Goal: Transaction & Acquisition: Purchase product/service

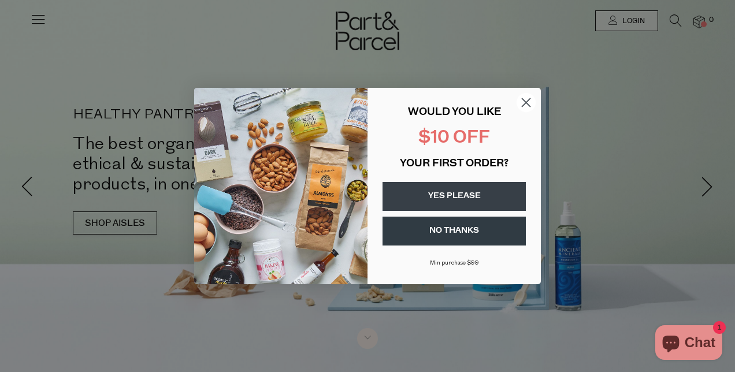
click at [532, 101] on circle "Close dialog" at bounding box center [526, 102] width 19 height 19
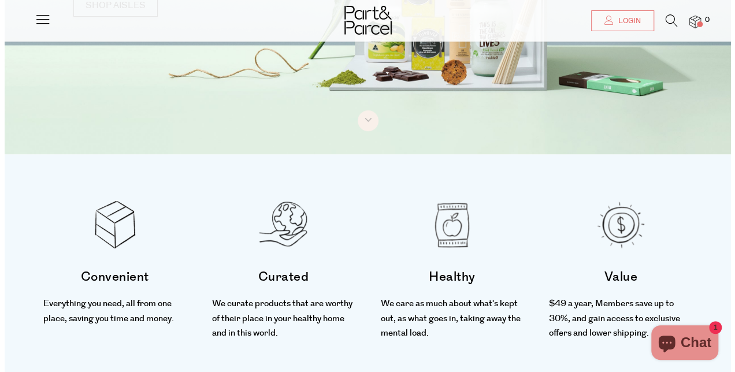
scroll to position [3, 0]
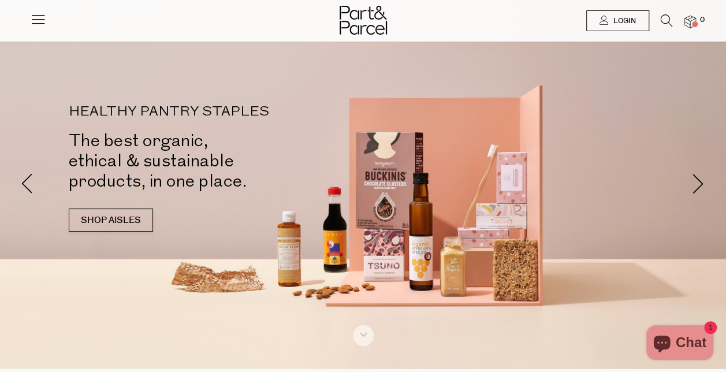
click at [617, 18] on span "Login" at bounding box center [623, 21] width 25 height 10
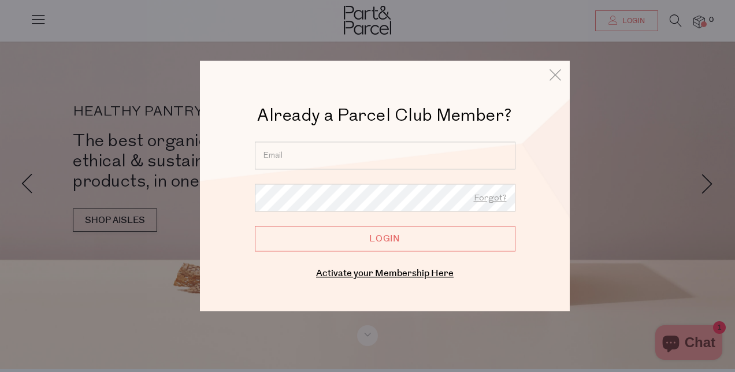
click at [346, 161] on input "email" at bounding box center [385, 156] width 261 height 28
type input "elisemkirk@outlook.com"
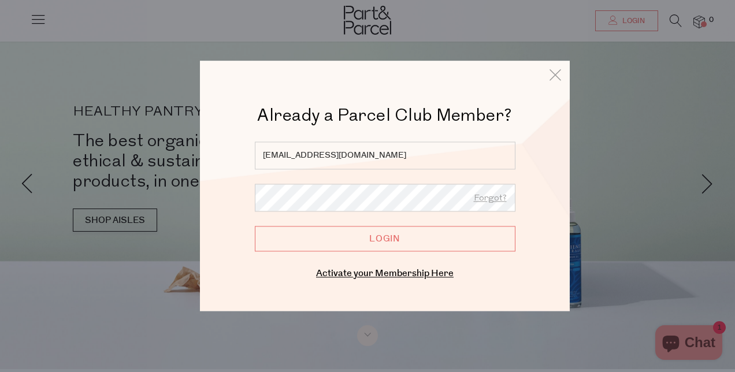
click at [380, 239] on input "Login" at bounding box center [385, 238] width 261 height 25
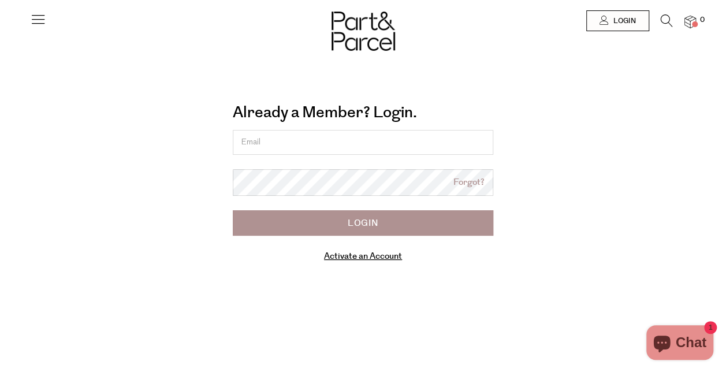
click at [37, 16] on icon at bounding box center [38, 19] width 16 height 16
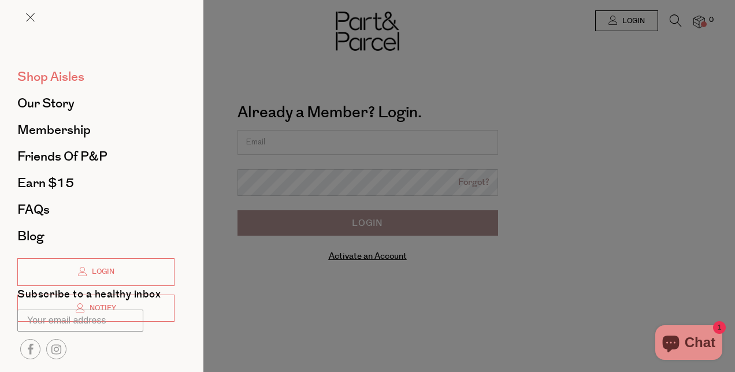
click at [54, 76] on span "Shop Aisles" at bounding box center [50, 77] width 67 height 18
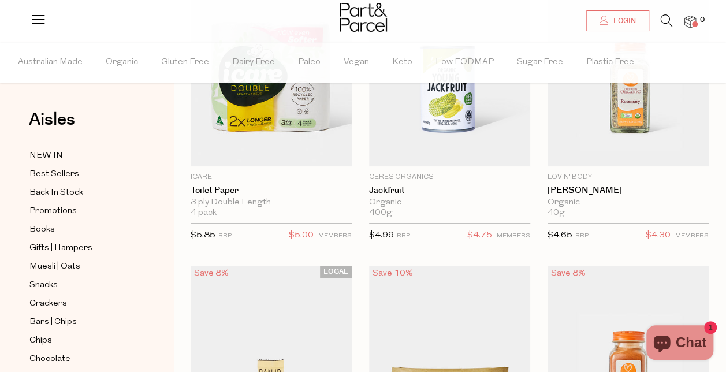
scroll to position [187, 0]
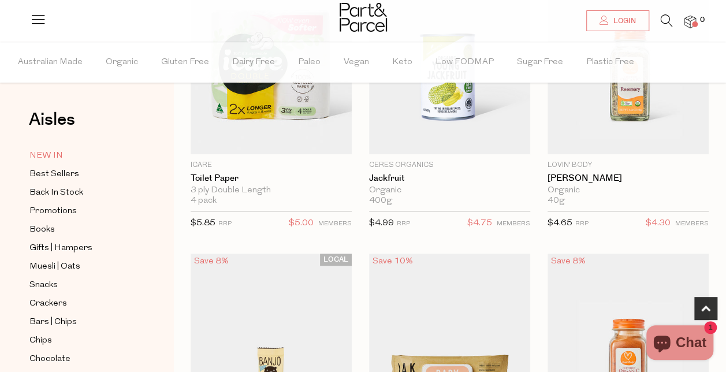
click at [51, 157] on span "NEW IN" at bounding box center [46, 156] width 34 height 14
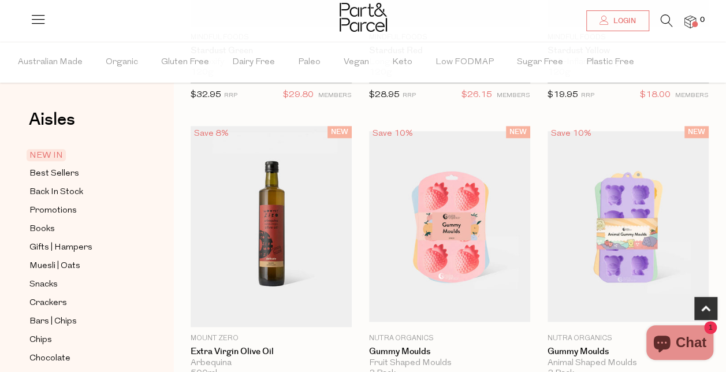
scroll to position [413, 0]
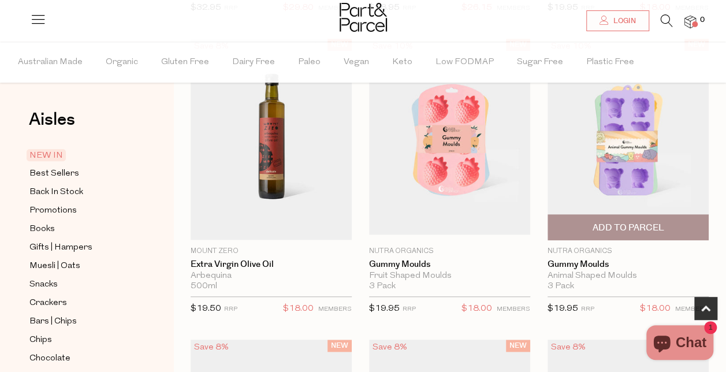
click at [624, 222] on span "Add To Parcel" at bounding box center [628, 228] width 72 height 12
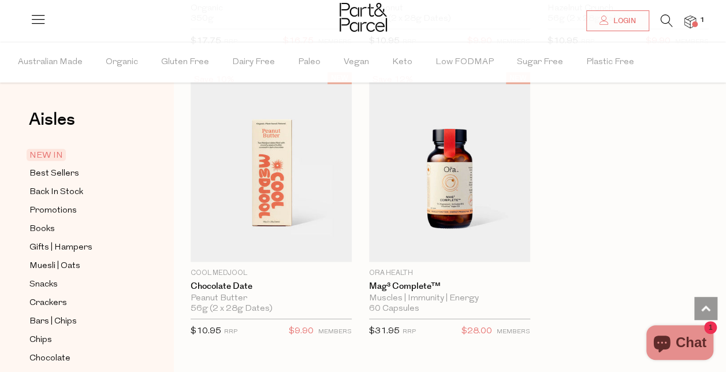
scroll to position [1338, 0]
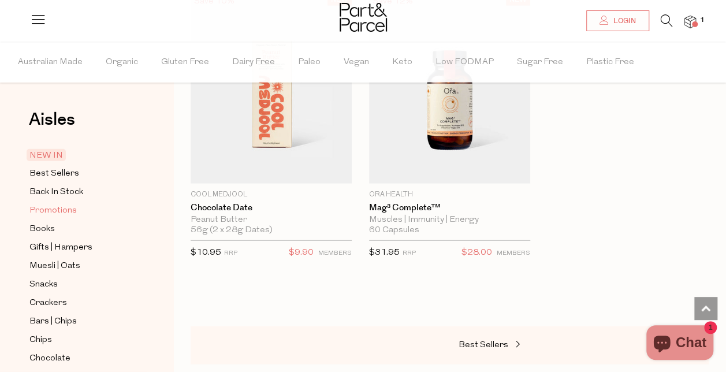
click at [65, 211] on span "Promotions" at bounding box center [52, 211] width 47 height 14
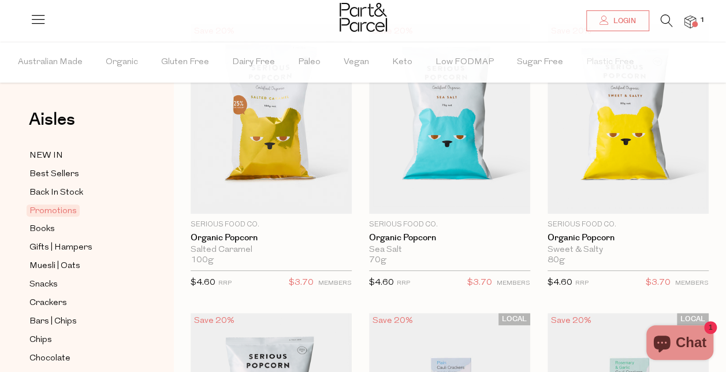
scroll to position [170, 0]
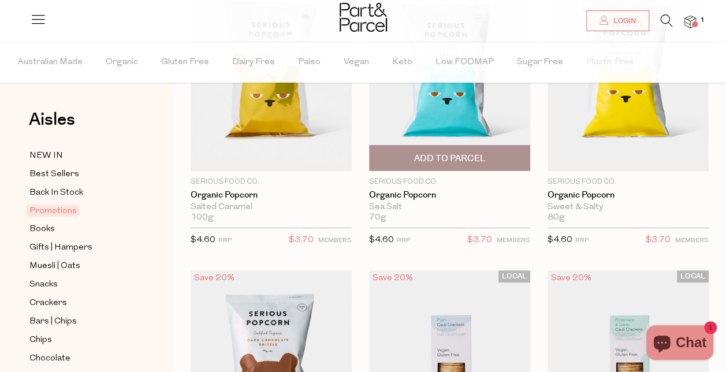
click at [461, 161] on span "Add To Parcel" at bounding box center [450, 159] width 72 height 12
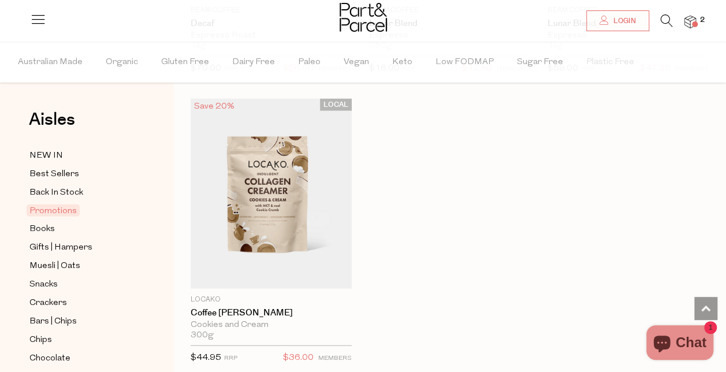
scroll to position [1254, 0]
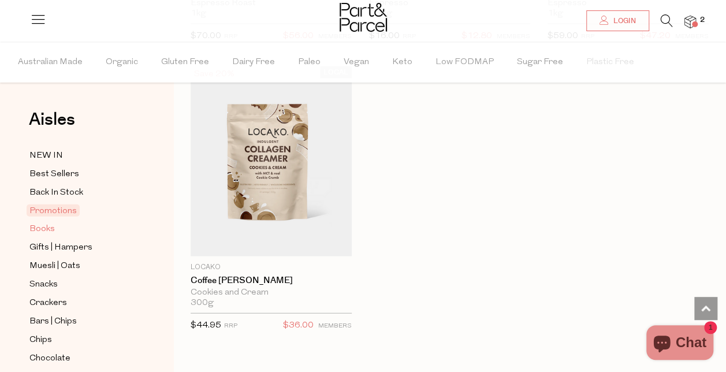
click at [37, 229] on span "Books" at bounding box center [41, 229] width 25 height 14
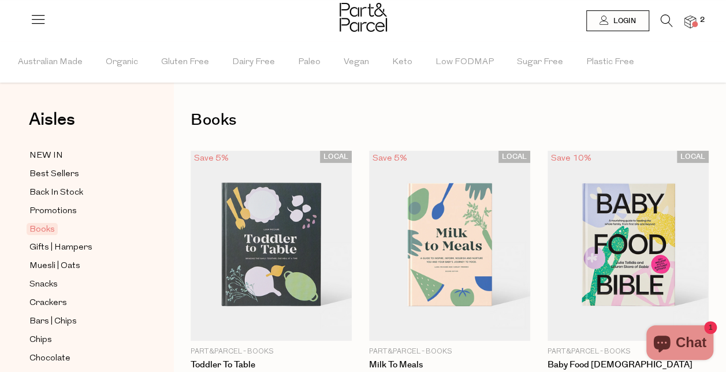
click at [37, 229] on span "Books" at bounding box center [42, 229] width 31 height 12
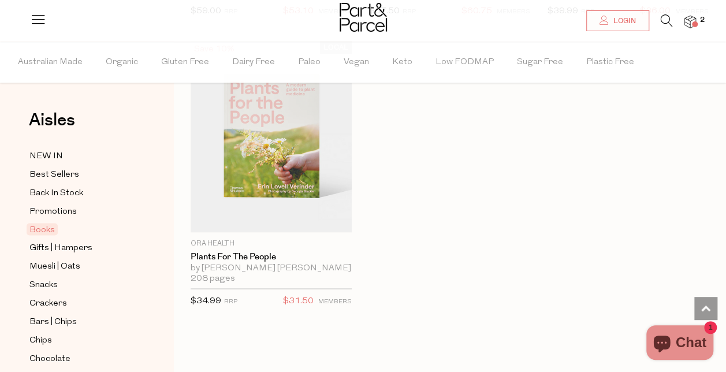
scroll to position [981, 0]
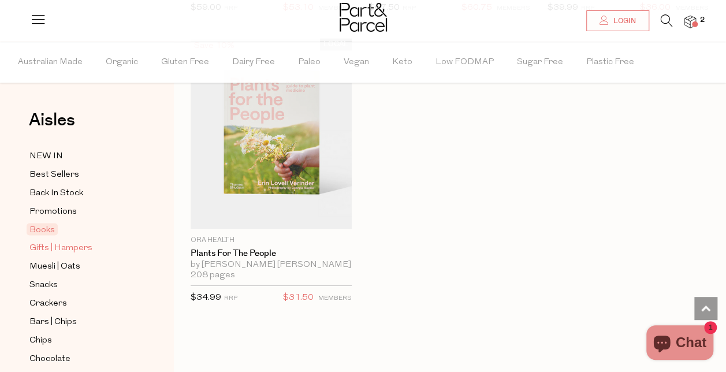
click at [61, 243] on span "Gifts | Hampers" at bounding box center [60, 248] width 63 height 14
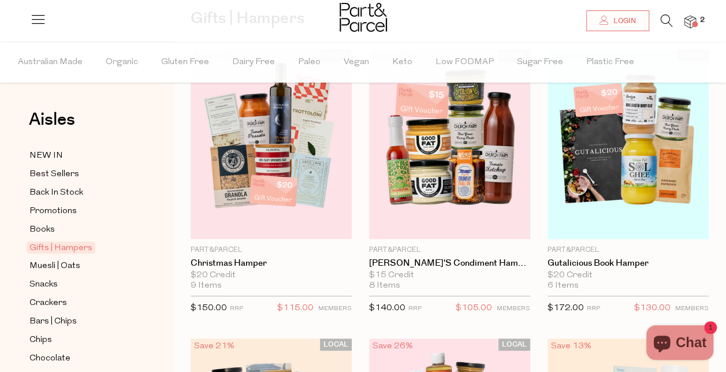
scroll to position [94, 0]
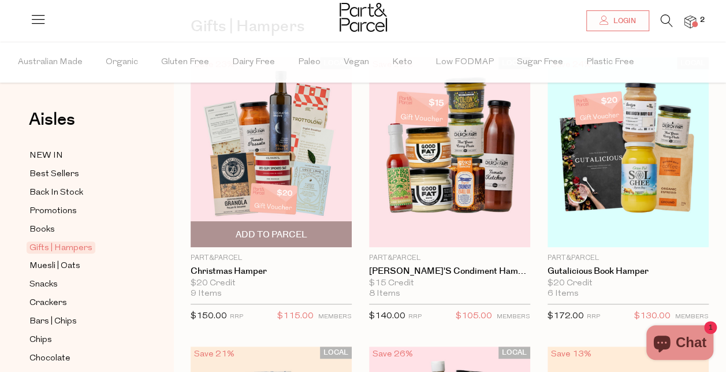
click at [252, 161] on img at bounding box center [271, 152] width 161 height 190
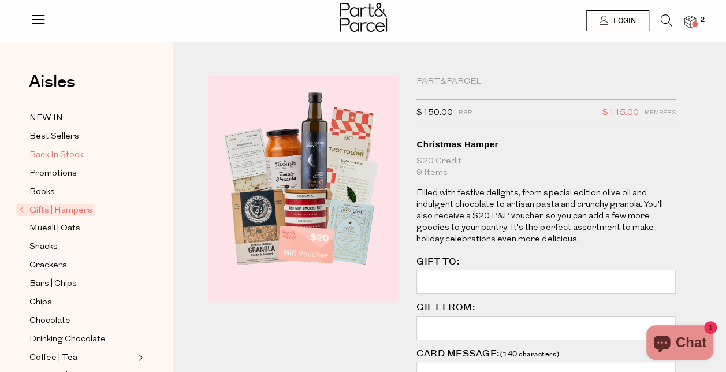
click at [68, 156] on span "Back In Stock" at bounding box center [56, 156] width 54 height 14
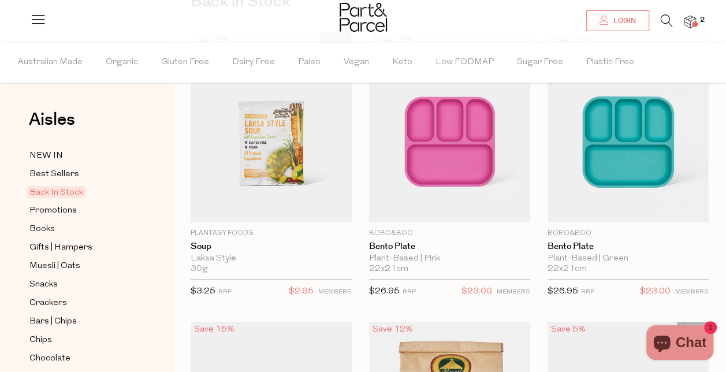
scroll to position [120, 0]
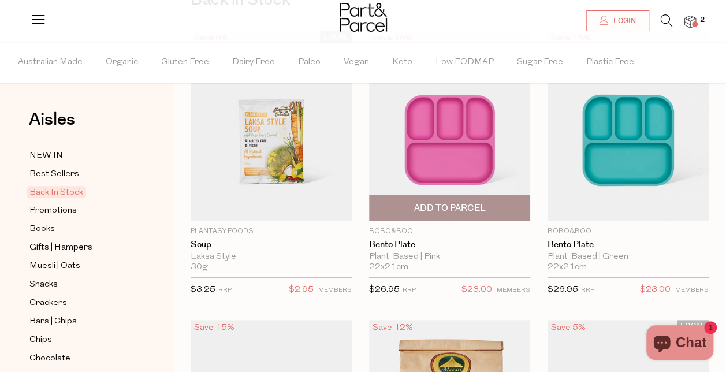
click at [476, 213] on span "Add To Parcel" at bounding box center [450, 208] width 72 height 12
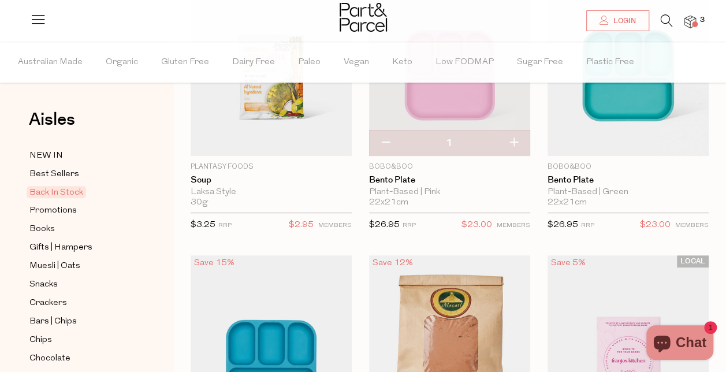
scroll to position [129, 0]
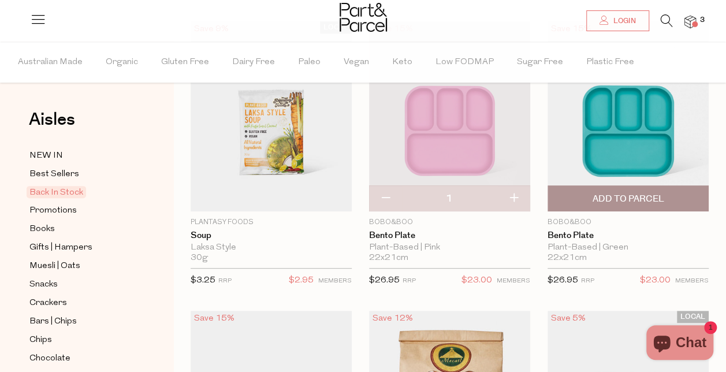
click at [651, 196] on span "Add To Parcel" at bounding box center [628, 199] width 72 height 12
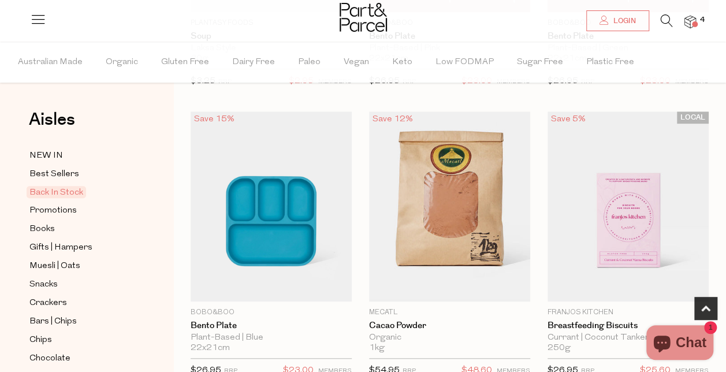
scroll to position [333, 0]
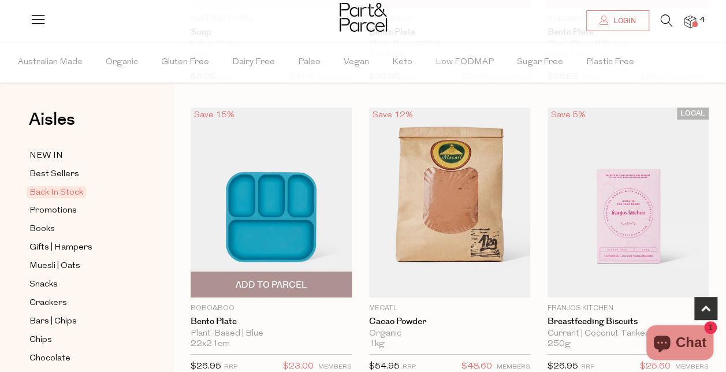
click at [313, 287] on span "Add To Parcel" at bounding box center [271, 284] width 154 height 25
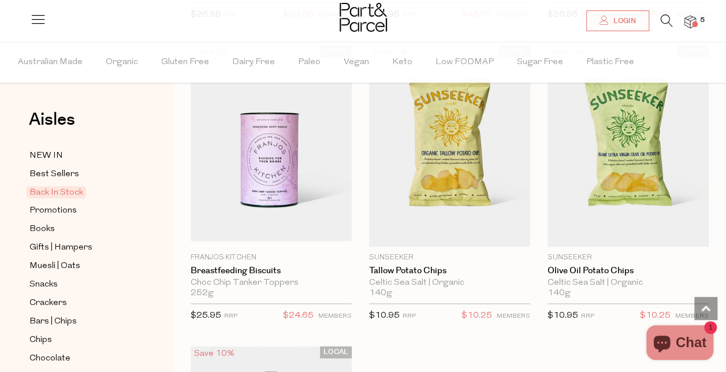
scroll to position [743, 0]
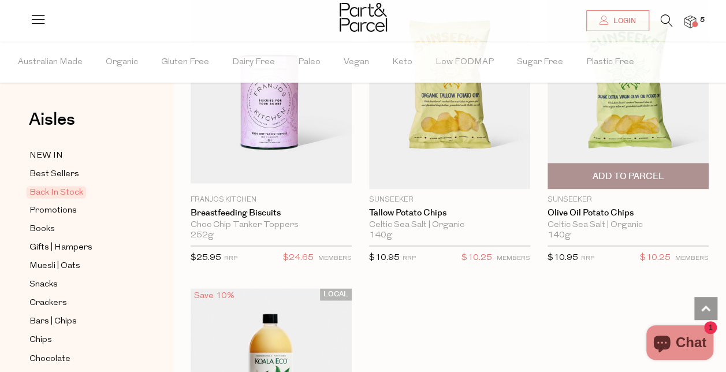
click at [655, 173] on span "Add To Parcel" at bounding box center [628, 176] width 72 height 12
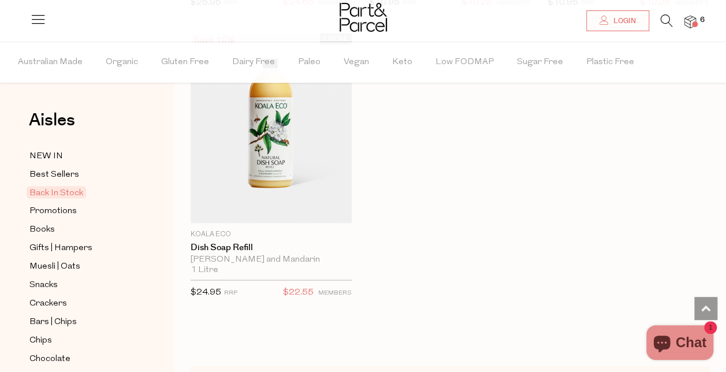
scroll to position [1010, 0]
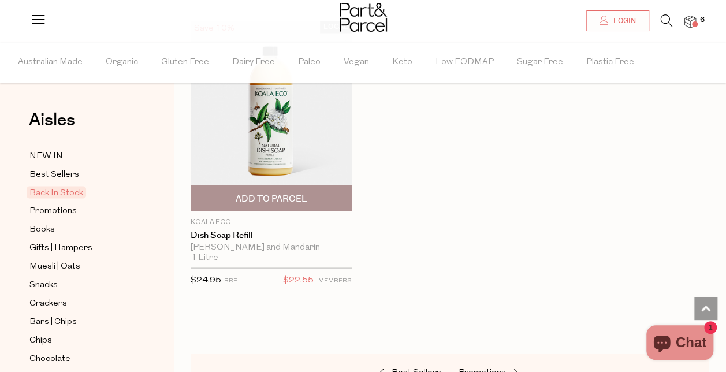
click at [217, 220] on p "Koala Eco" at bounding box center [271, 222] width 161 height 10
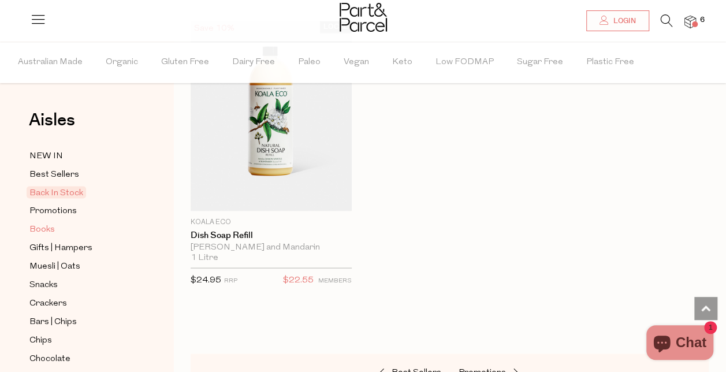
click at [42, 225] on span "Books" at bounding box center [41, 229] width 25 height 14
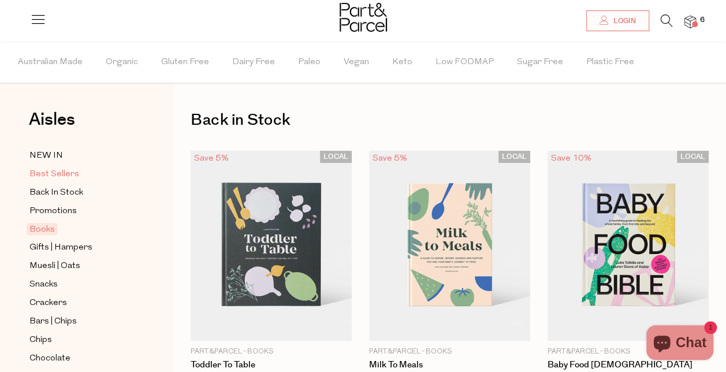
click at [54, 173] on span "Best Sellers" at bounding box center [54, 175] width 50 height 14
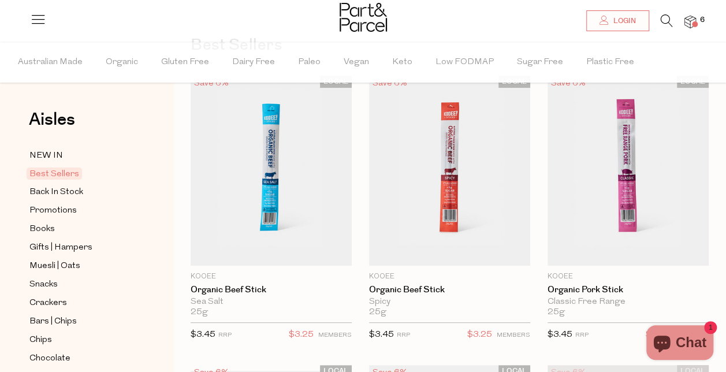
scroll to position [90, 0]
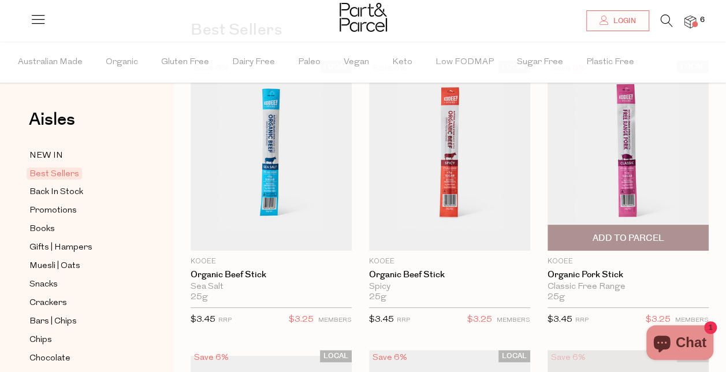
click at [670, 233] on span "Add To Parcel" at bounding box center [628, 237] width 154 height 25
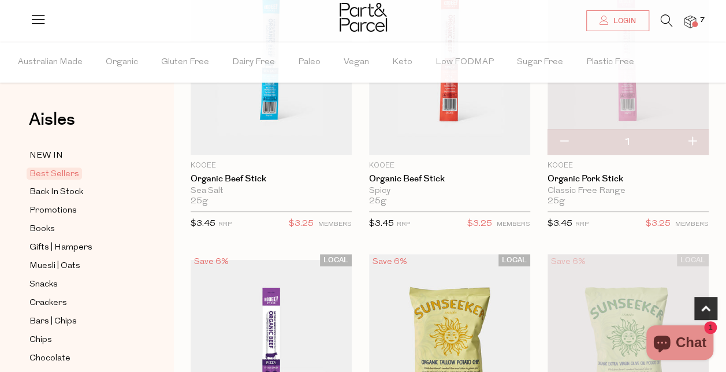
scroll to position [236, 0]
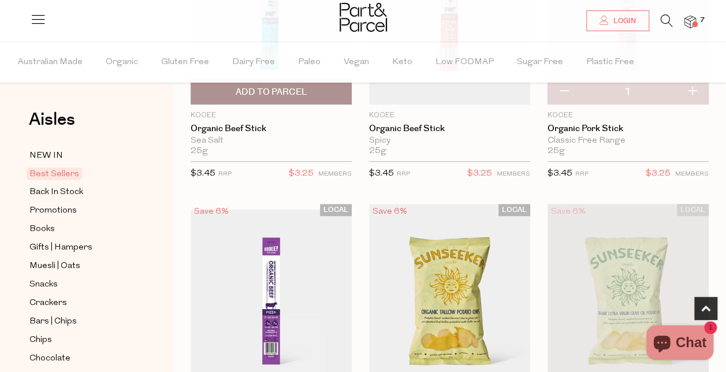
click at [288, 92] on span "Add To Parcel" at bounding box center [271, 92] width 72 height 12
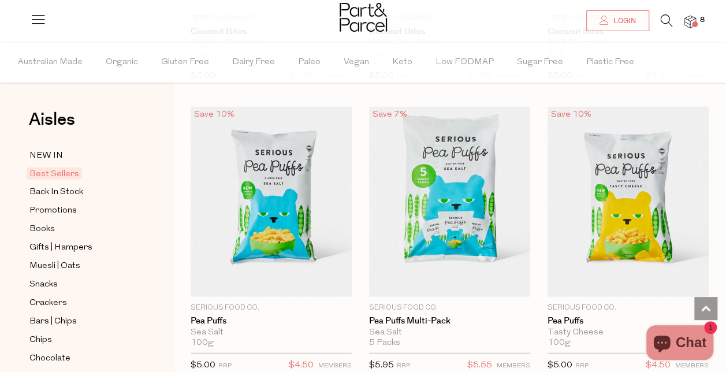
scroll to position [3620, 0]
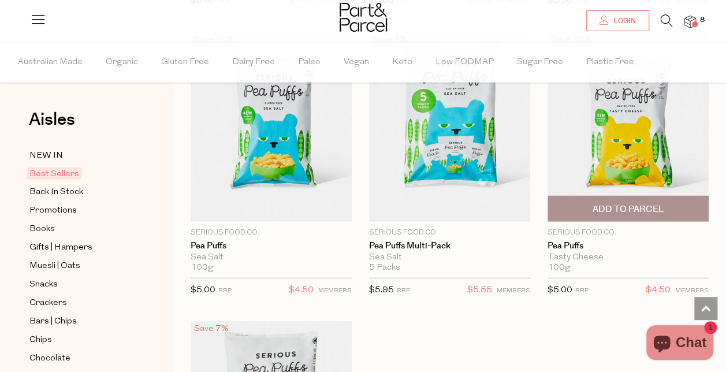
click at [656, 203] on span "Add To Parcel" at bounding box center [628, 209] width 72 height 12
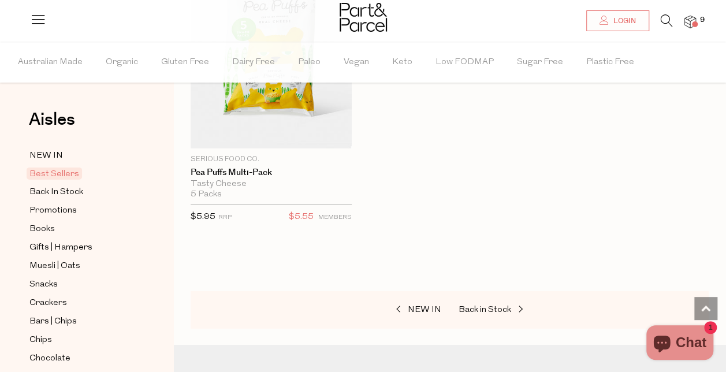
scroll to position [3992, 0]
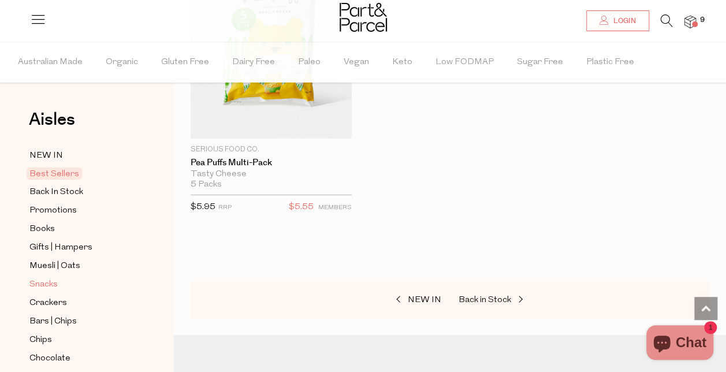
click at [48, 281] on span "Snacks" at bounding box center [43, 285] width 28 height 14
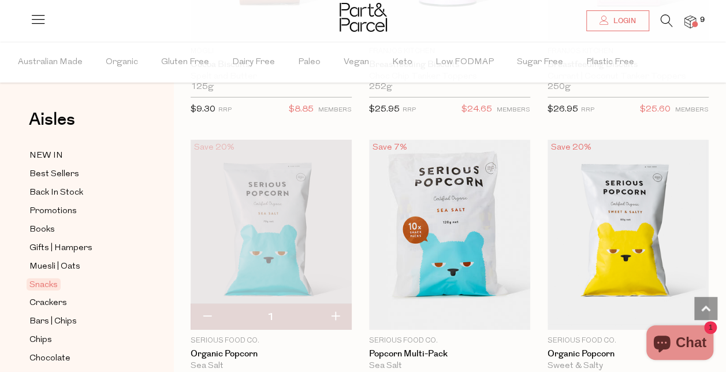
scroll to position [3829, 0]
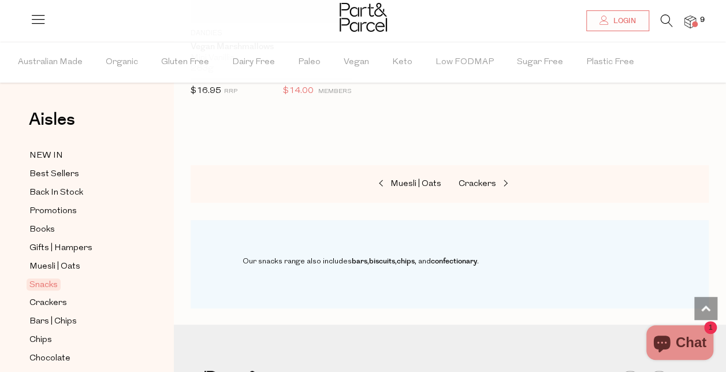
scroll to position [6720, 0]
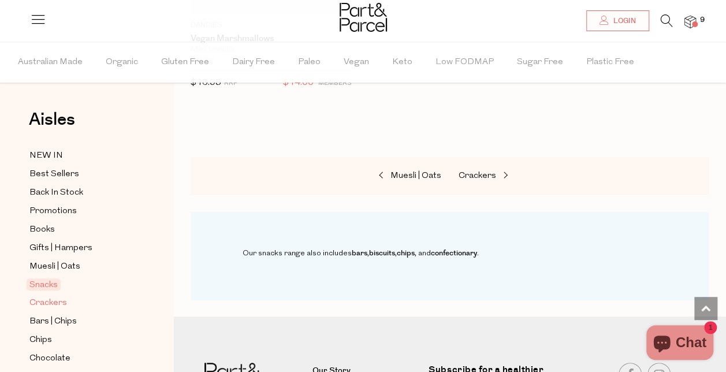
click at [53, 297] on span "Crackers" at bounding box center [48, 303] width 38 height 14
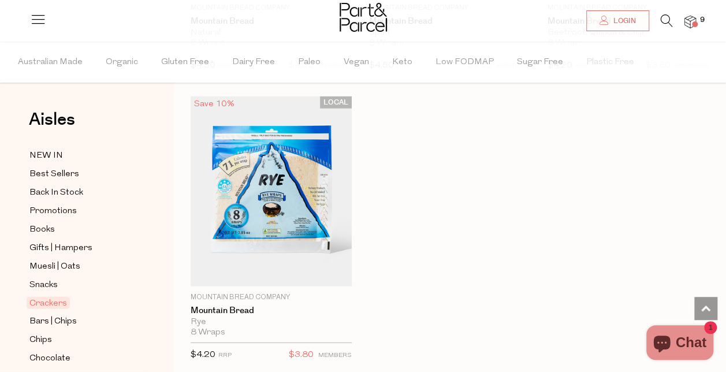
scroll to position [3623, 0]
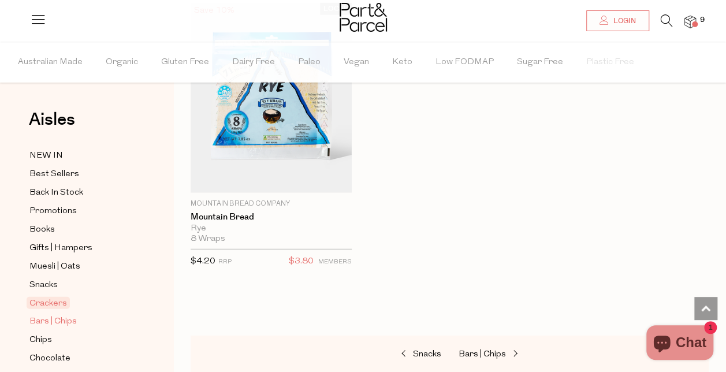
click at [44, 315] on span "Bars | Chips" at bounding box center [52, 322] width 47 height 14
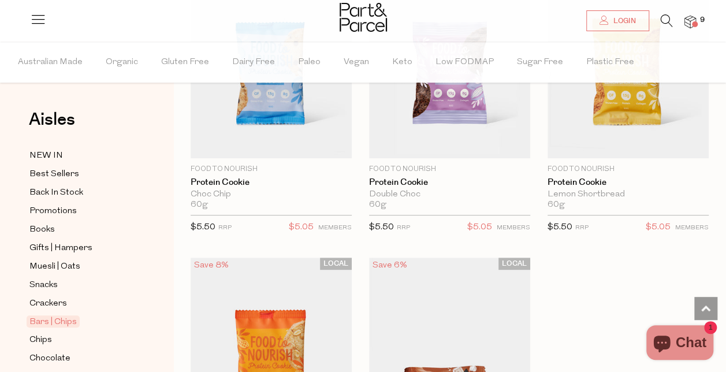
scroll to position [4650, 0]
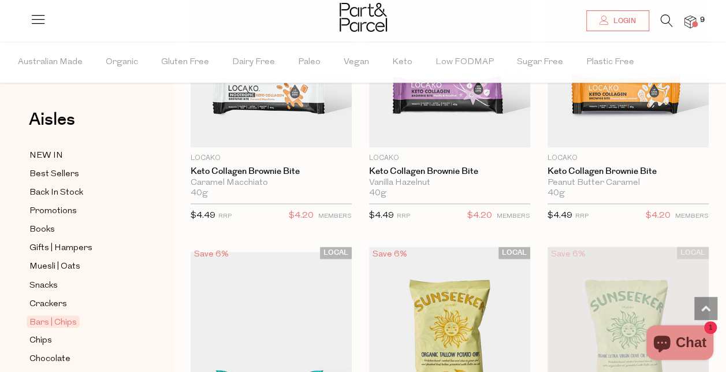
scroll to position [5354, 0]
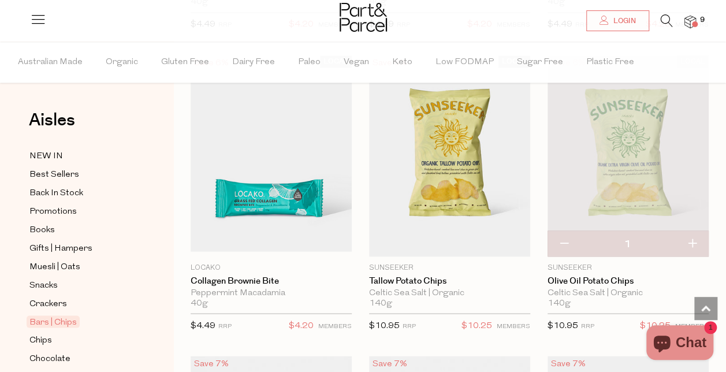
click at [695, 231] on button "button" at bounding box center [692, 243] width 33 height 25
type input "2"
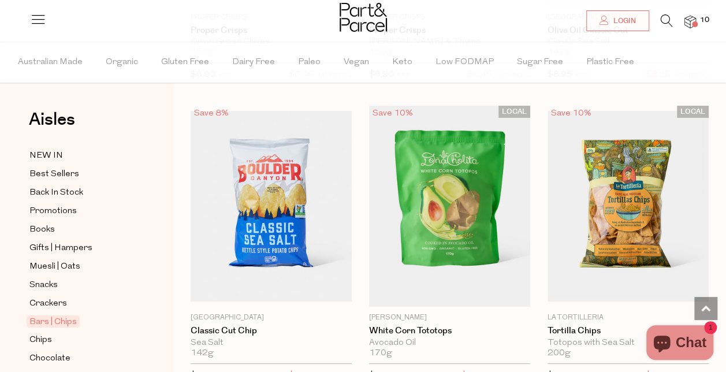
scroll to position [6501, 0]
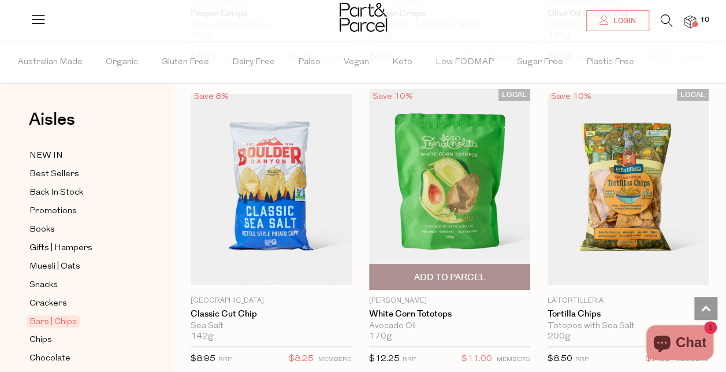
click at [477, 272] on span "Add To Parcel" at bounding box center [450, 278] width 72 height 12
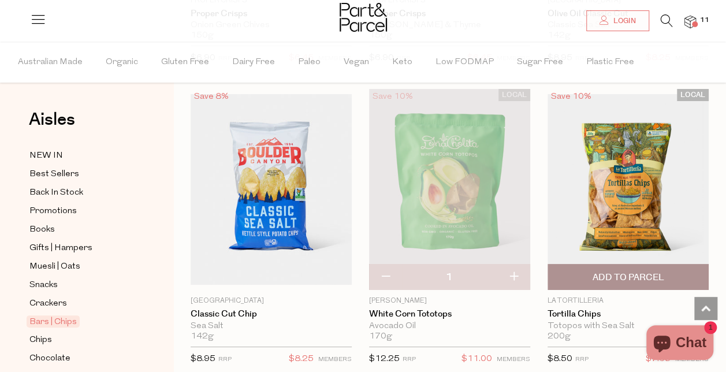
click at [660, 265] on span "Add To Parcel" at bounding box center [628, 277] width 154 height 25
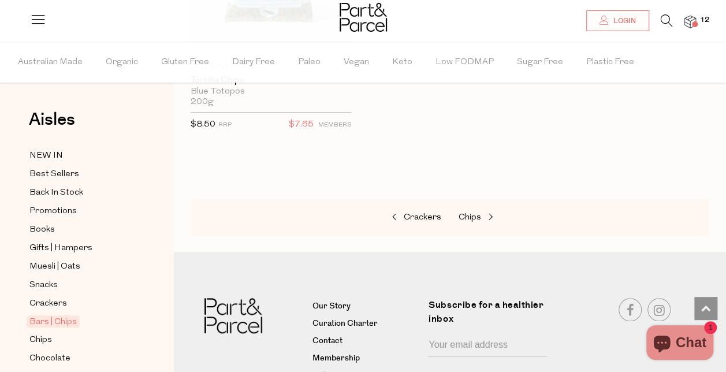
scroll to position [7034, 0]
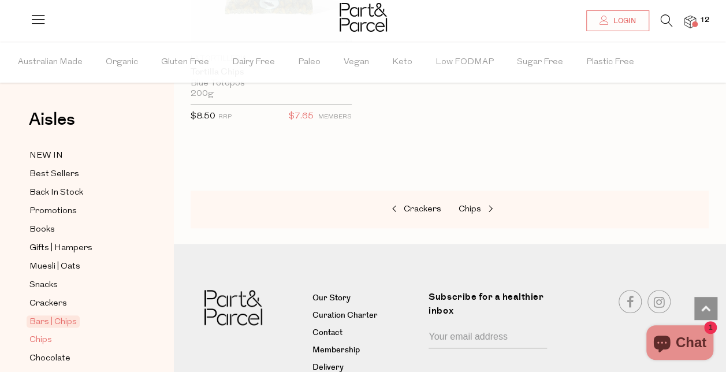
click at [38, 333] on span "Chips" at bounding box center [40, 340] width 23 height 14
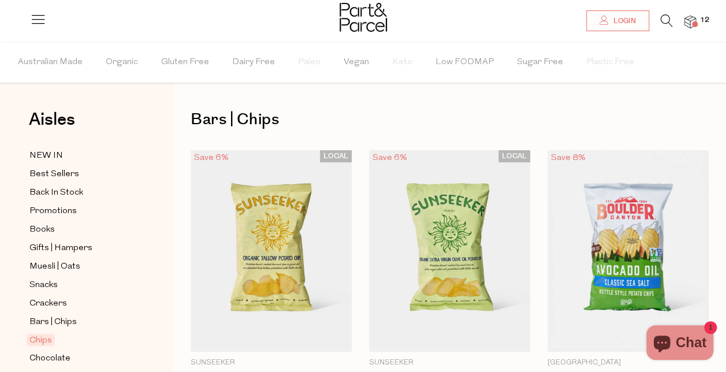
type input "2"
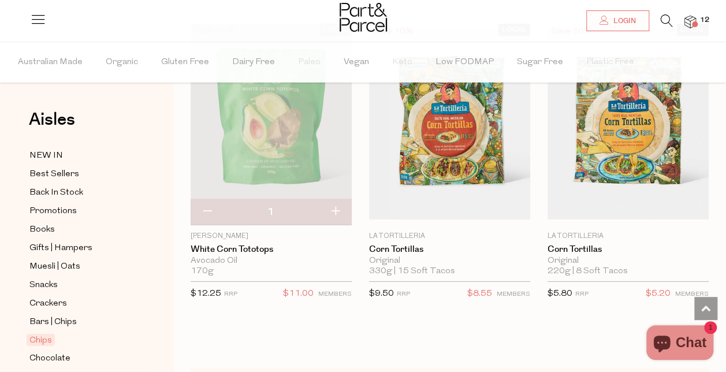
scroll to position [1758, 0]
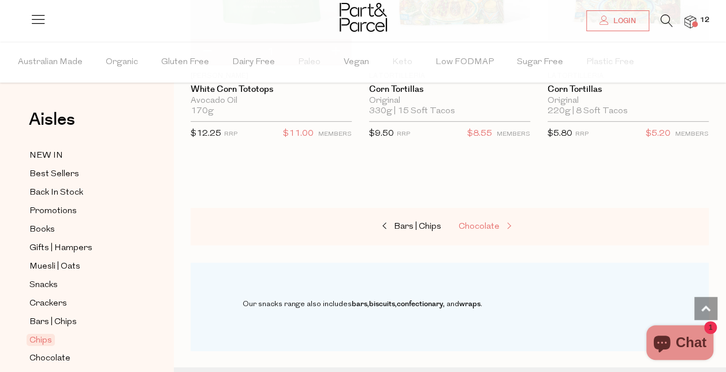
click at [492, 222] on span "Chocolate" at bounding box center [479, 226] width 41 height 9
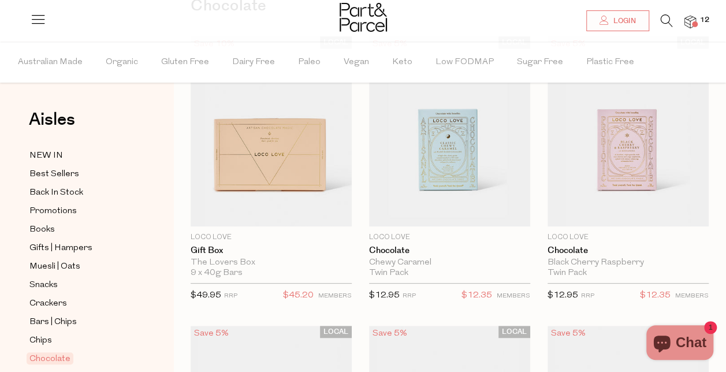
scroll to position [120, 0]
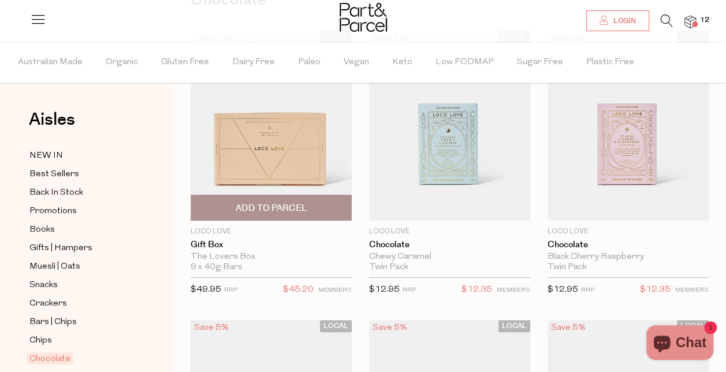
click at [277, 208] on span "Add To Parcel" at bounding box center [271, 208] width 72 height 12
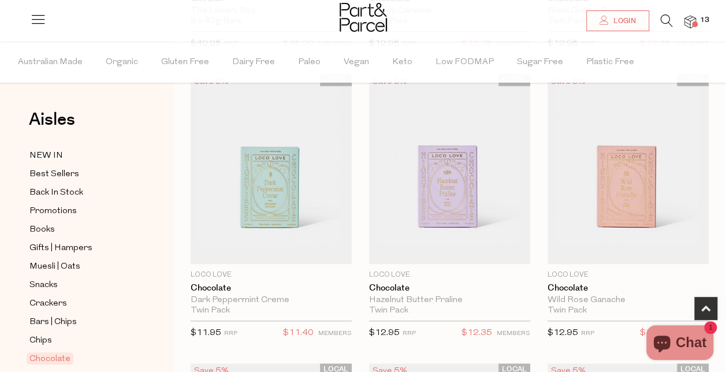
scroll to position [389, 0]
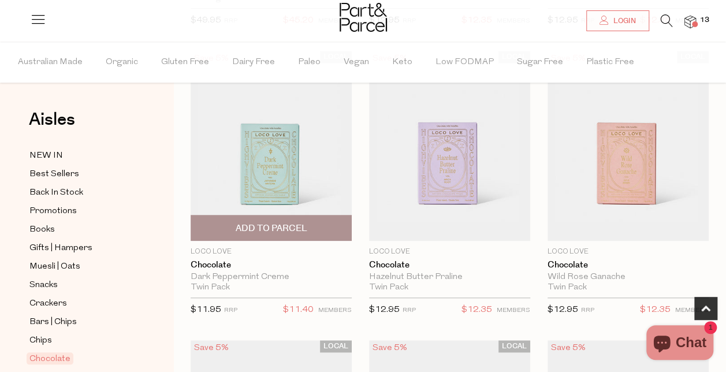
click at [310, 226] on span "Add To Parcel" at bounding box center [271, 228] width 154 height 25
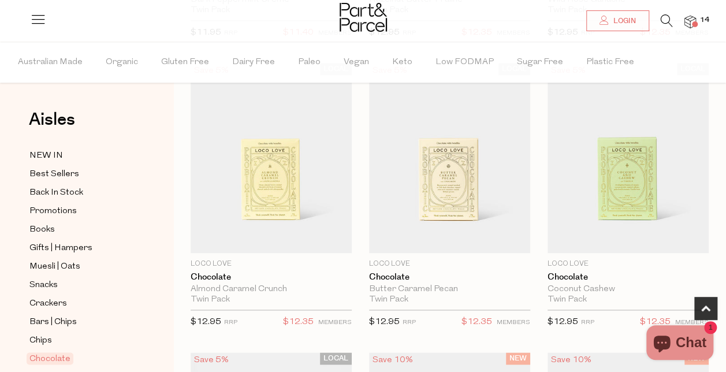
scroll to position [690, 0]
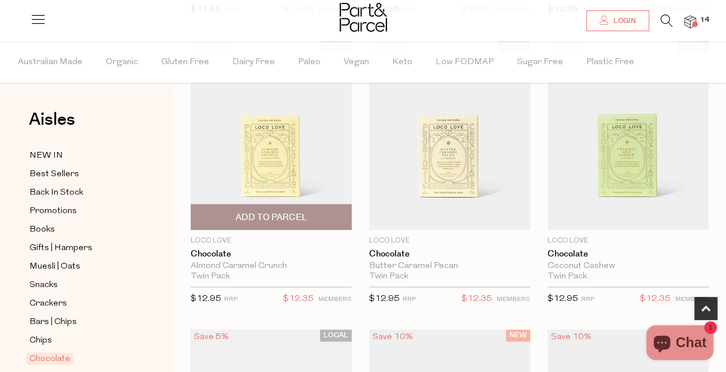
click at [310, 220] on span "Add To Parcel" at bounding box center [271, 217] width 154 height 25
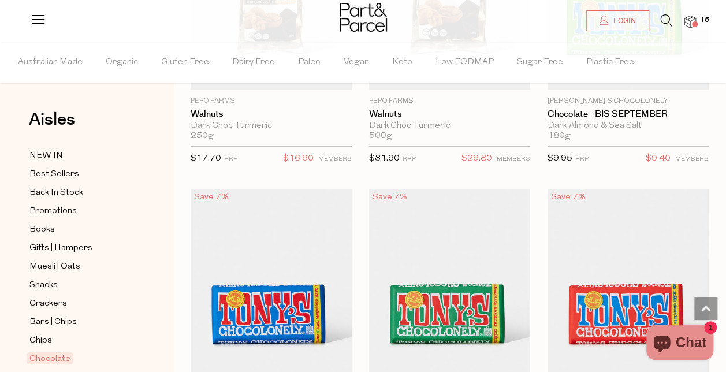
scroll to position [3825, 0]
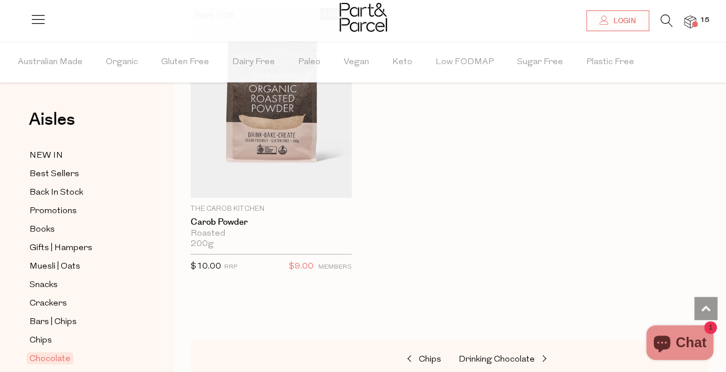
scroll to position [5721, 0]
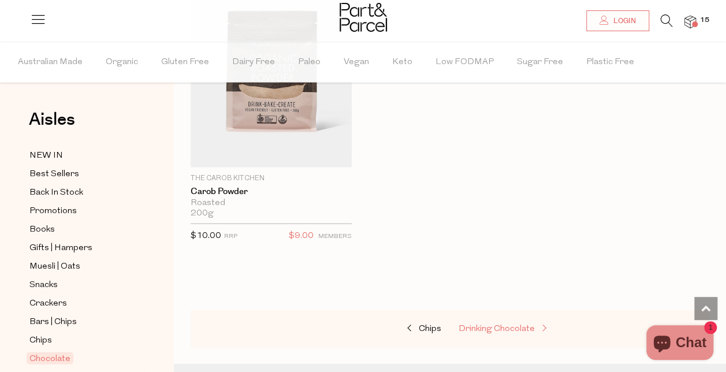
click at [481, 325] on span "Drinking Chocolate" at bounding box center [497, 329] width 76 height 9
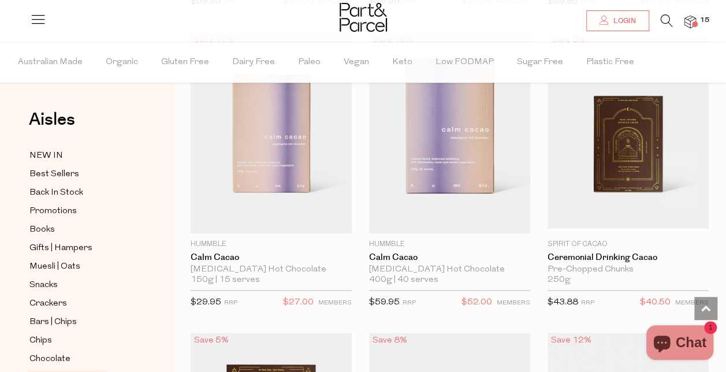
scroll to position [708, 0]
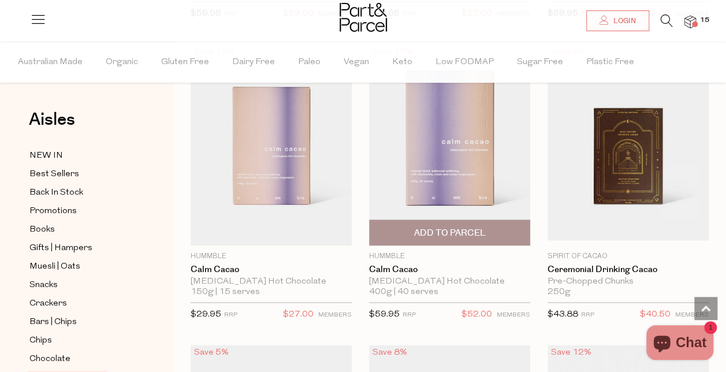
click at [466, 229] on span "Add To Parcel" at bounding box center [450, 233] width 72 height 12
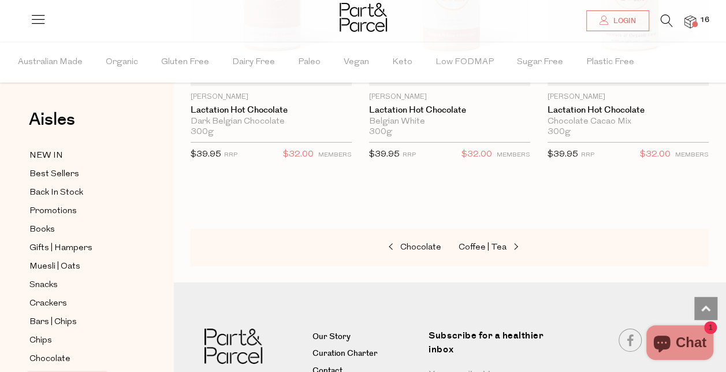
scroll to position [1742, 0]
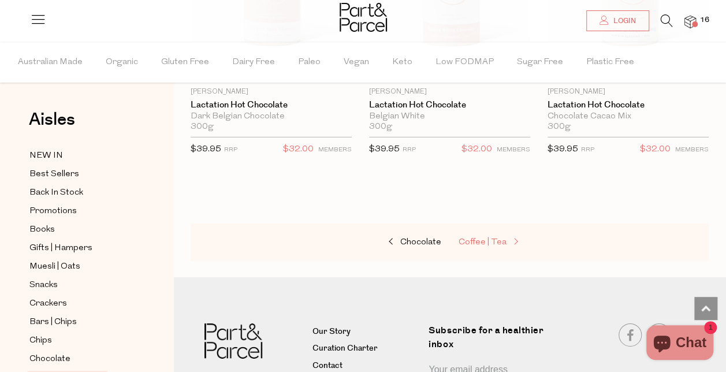
click at [482, 238] on span "Coffee | Tea" at bounding box center [483, 242] width 48 height 9
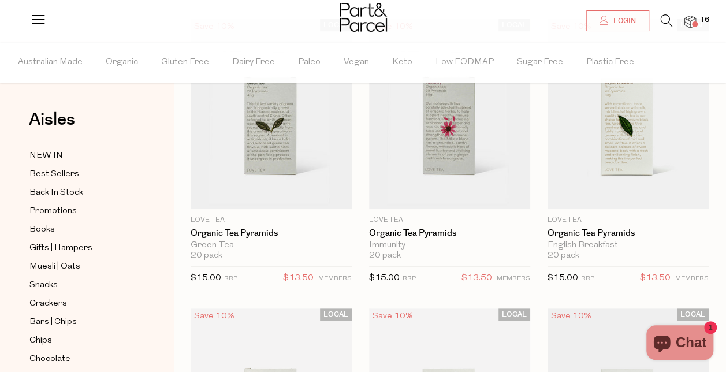
scroll to position [126, 0]
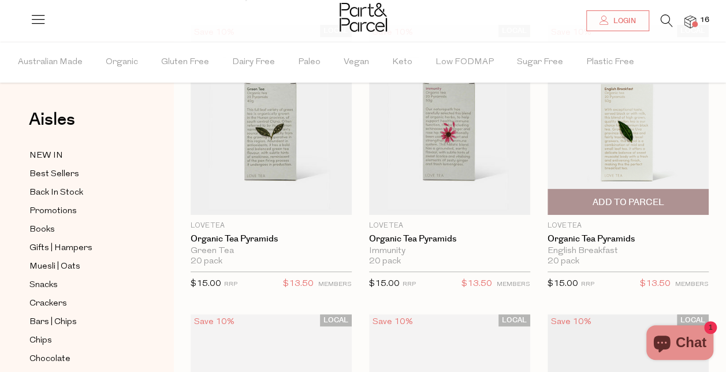
click at [630, 204] on span "Add To Parcel" at bounding box center [628, 202] width 72 height 12
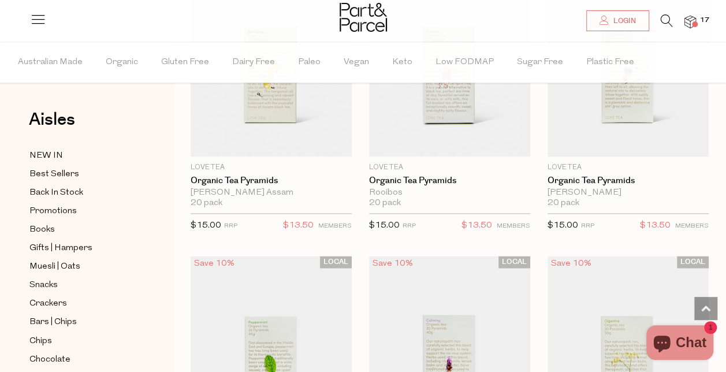
scroll to position [781, 0]
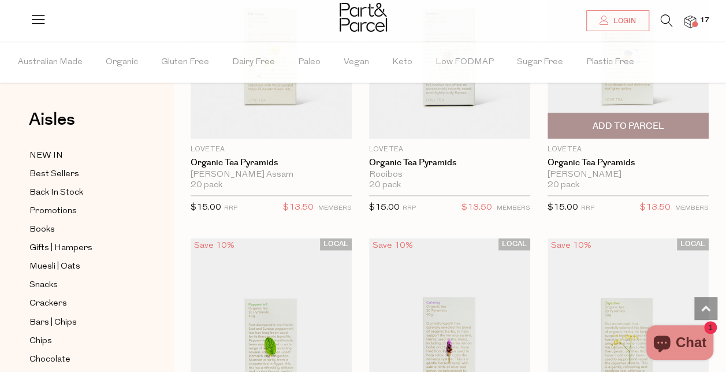
click at [671, 117] on span "Add To Parcel" at bounding box center [628, 125] width 154 height 25
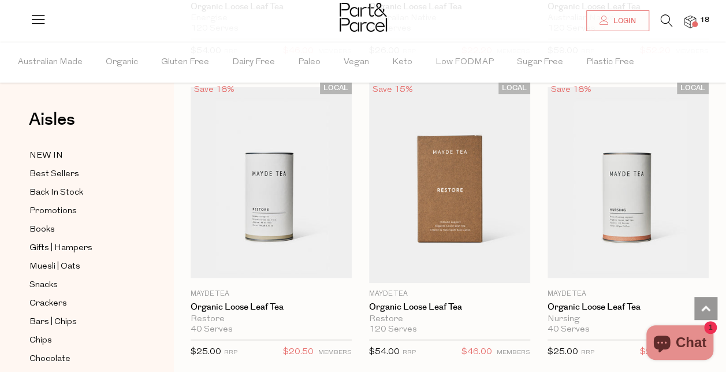
scroll to position [4448, 0]
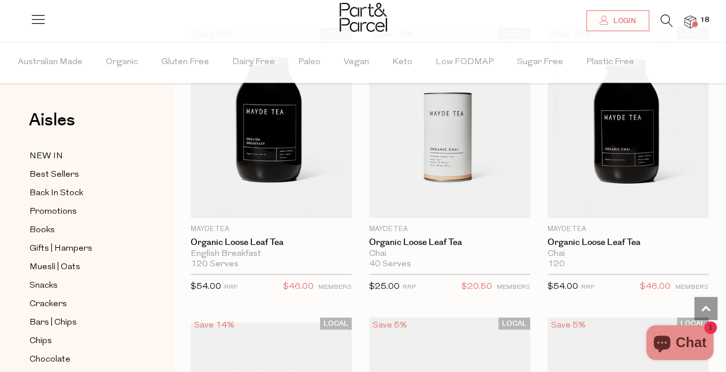
scroll to position [5392, 0]
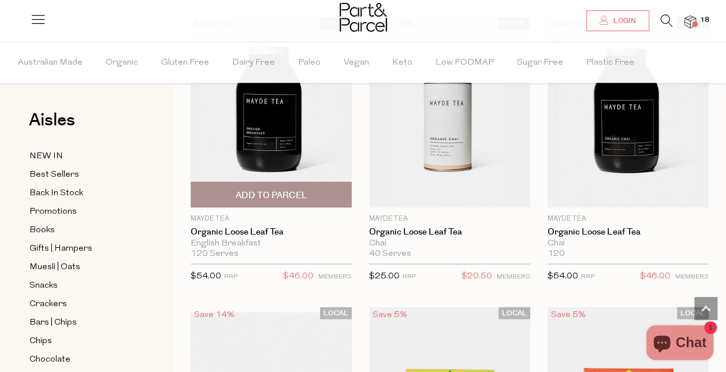
click at [288, 189] on span "Add To Parcel" at bounding box center [271, 195] width 72 height 12
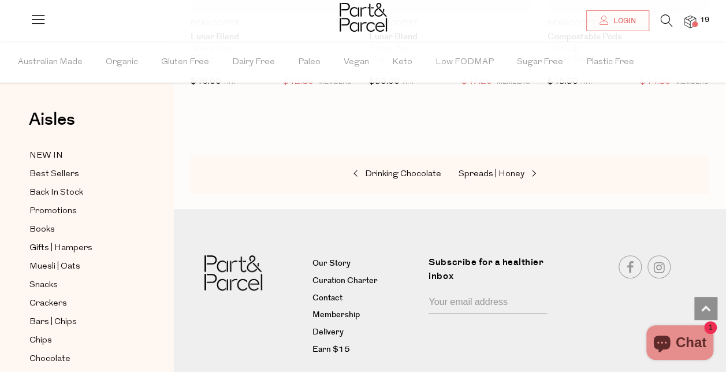
scroll to position [8843, 0]
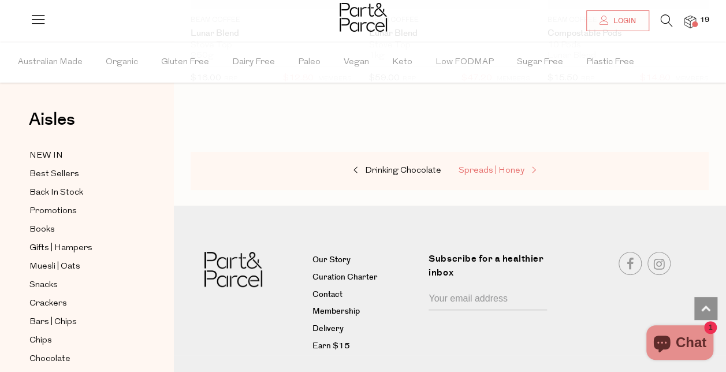
click at [489, 166] on span "Spreads | Honey" at bounding box center [492, 170] width 66 height 9
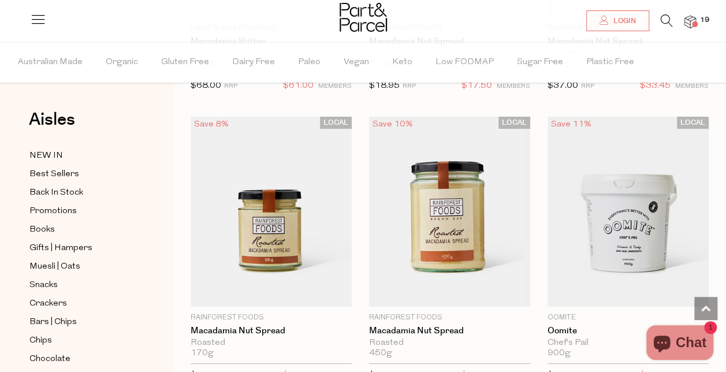
scroll to position [2129, 0]
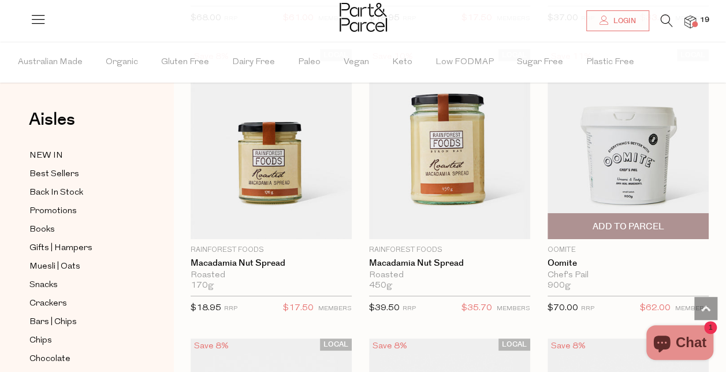
click at [626, 221] on span "Add To Parcel" at bounding box center [628, 227] width 72 height 12
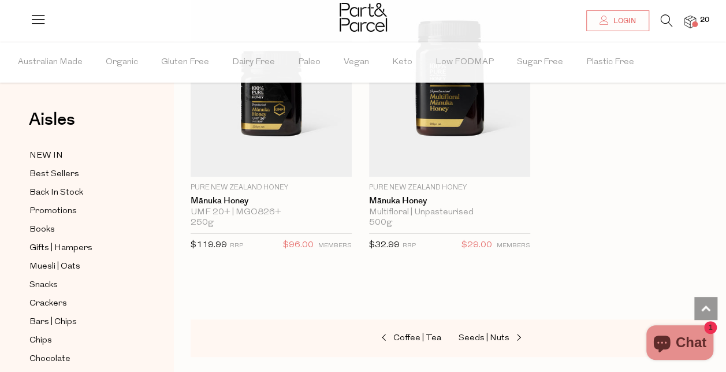
scroll to position [4559, 0]
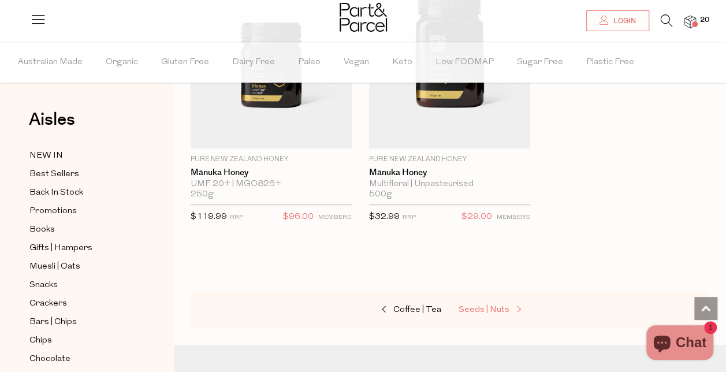
click at [485, 306] on span "Seeds | Nuts" at bounding box center [484, 310] width 51 height 9
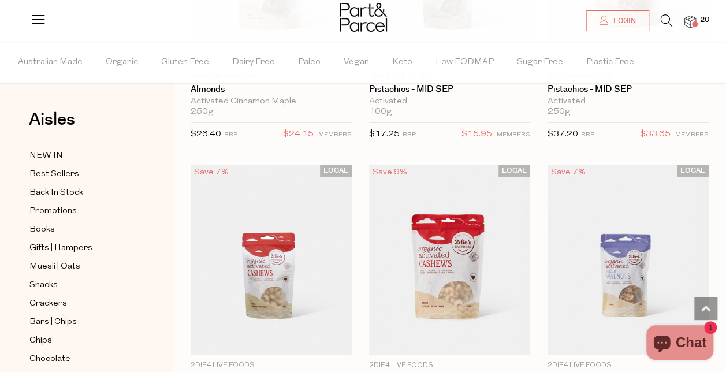
scroll to position [762, 0]
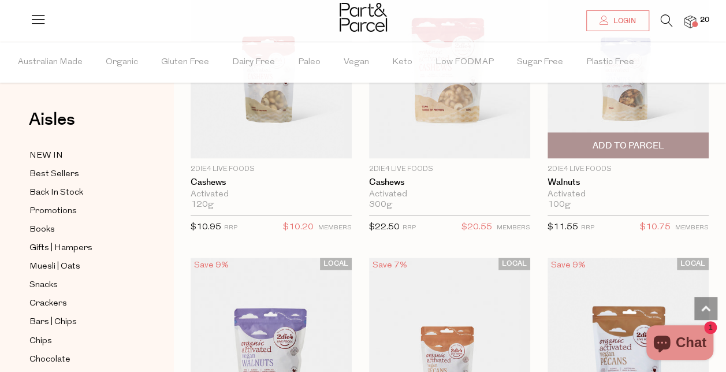
click at [647, 140] on span "Add To Parcel" at bounding box center [628, 146] width 72 height 12
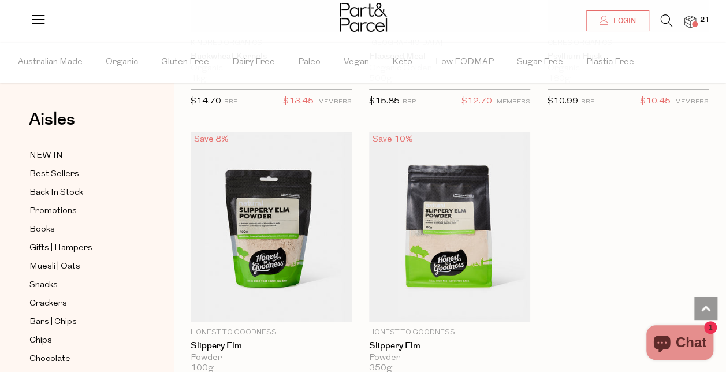
scroll to position [4513, 0]
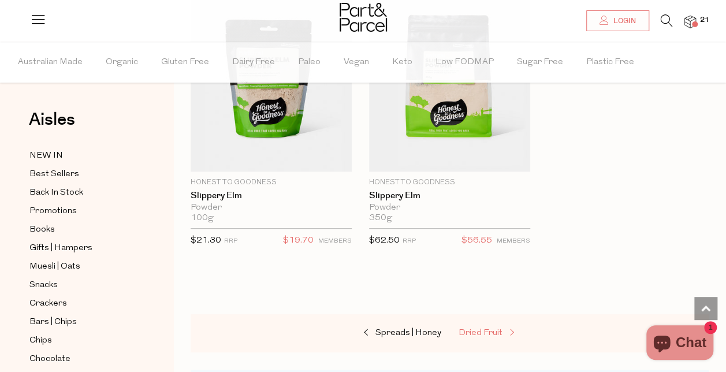
click at [499, 329] on span "Dried Fruit" at bounding box center [481, 333] width 44 height 9
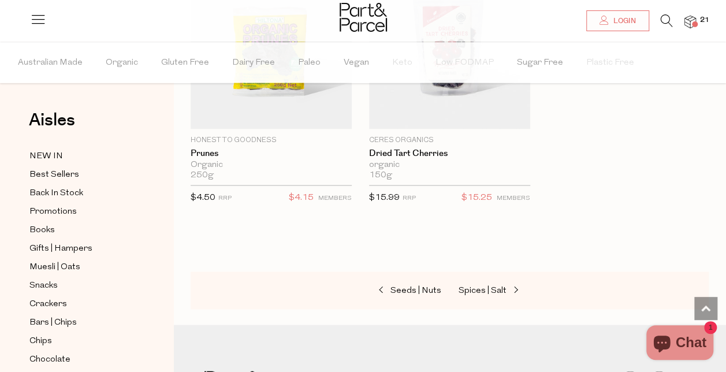
scroll to position [1085, 0]
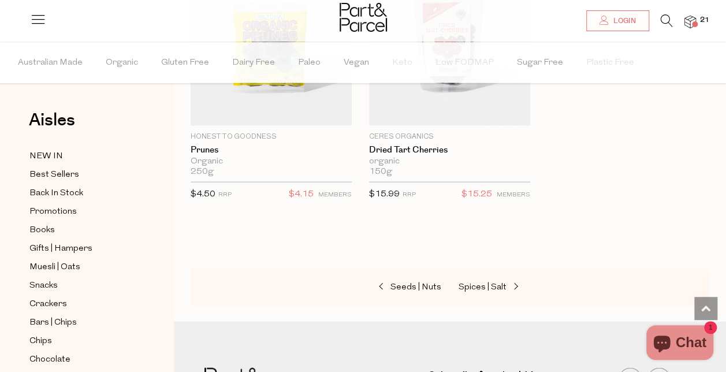
click at [474, 273] on div "Seeds | Nuts Spices | Salt" at bounding box center [450, 287] width 518 height 38
click at [478, 284] on span "Spices | Salt" at bounding box center [483, 287] width 48 height 9
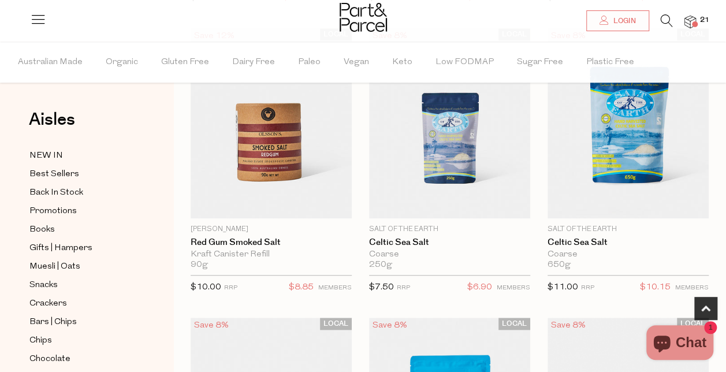
scroll to position [436, 0]
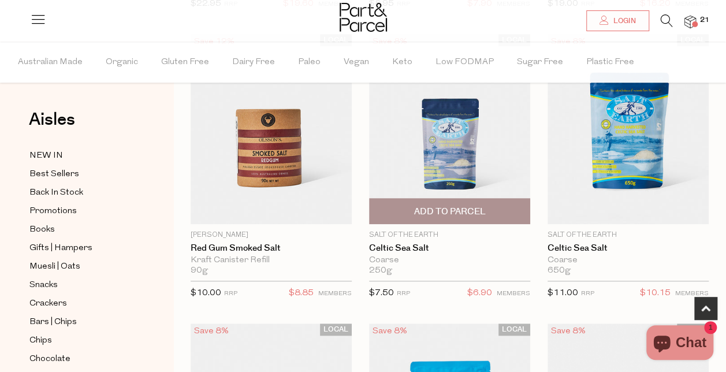
click at [459, 206] on span "Add To Parcel" at bounding box center [450, 212] width 72 height 12
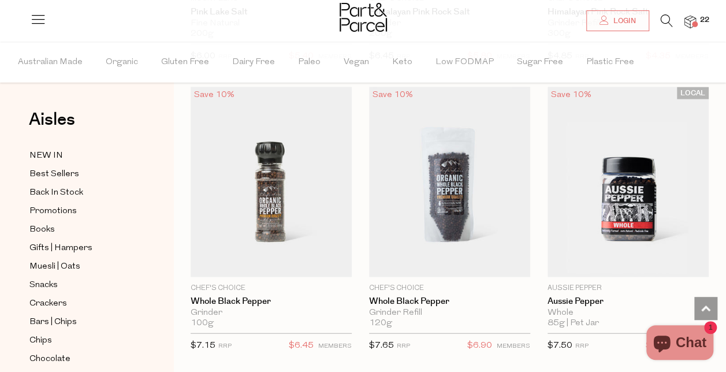
scroll to position [1209, 0]
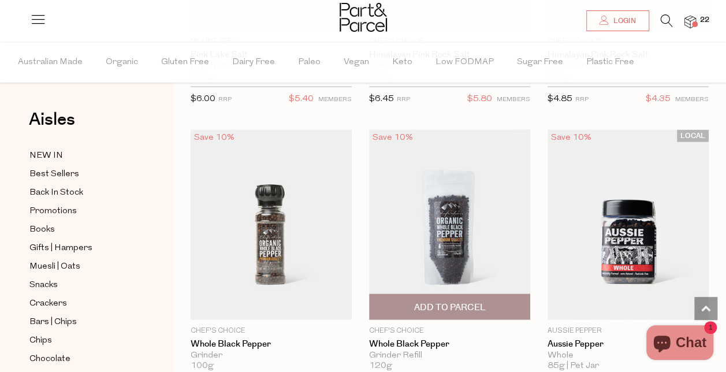
click at [460, 302] on span "Add To Parcel" at bounding box center [450, 308] width 72 height 12
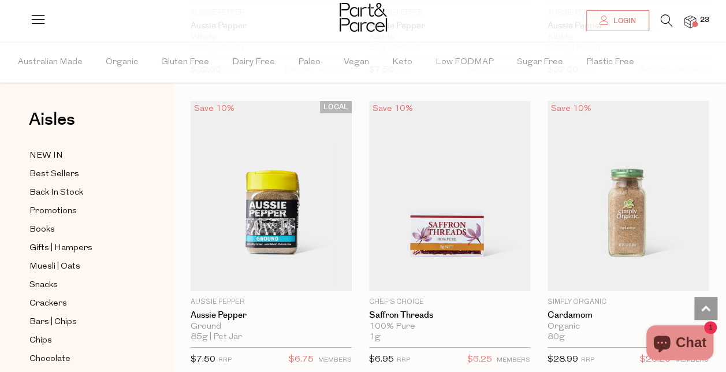
scroll to position [1865, 0]
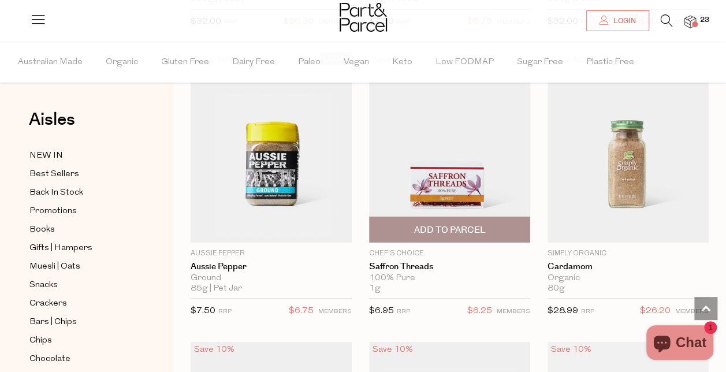
click at [461, 217] on span "Add To Parcel" at bounding box center [450, 229] width 154 height 25
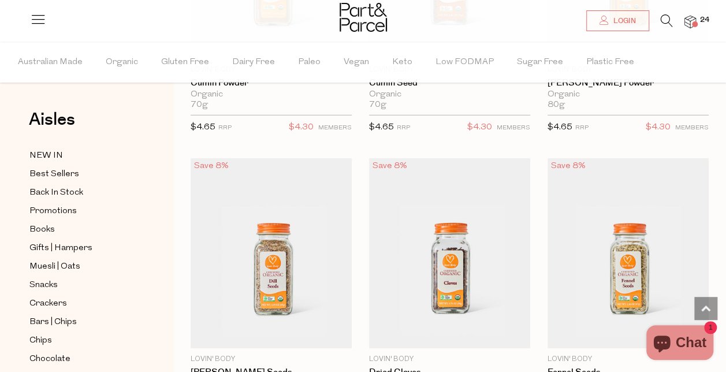
scroll to position [3829, 0]
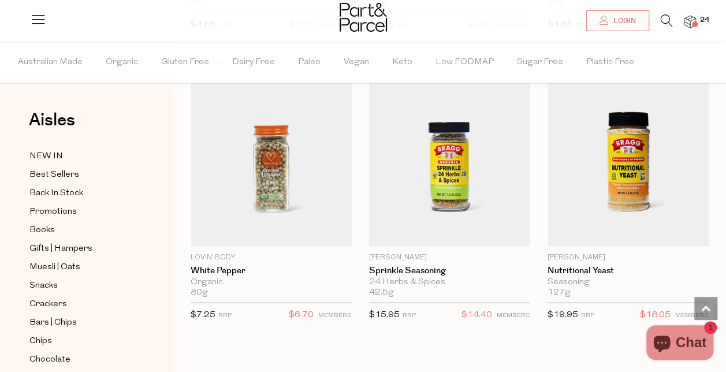
scroll to position [5439, 0]
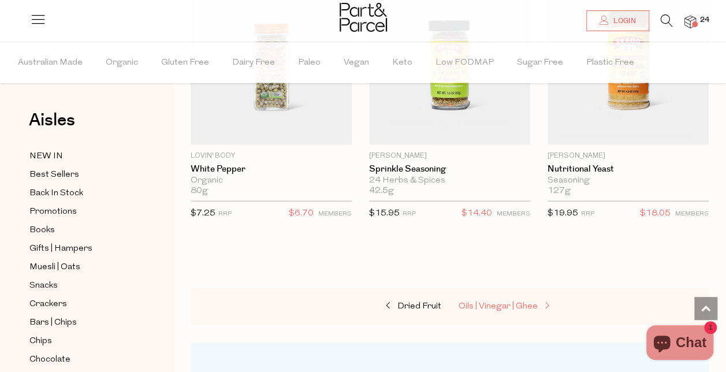
click at [480, 302] on span "Oils | Vinegar | Ghee" at bounding box center [498, 306] width 79 height 9
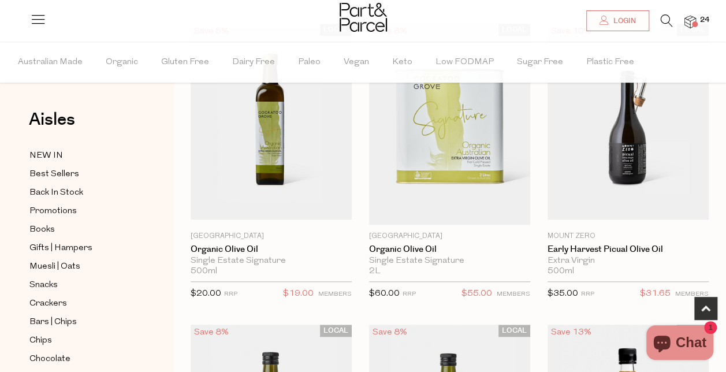
scroll to position [485, 0]
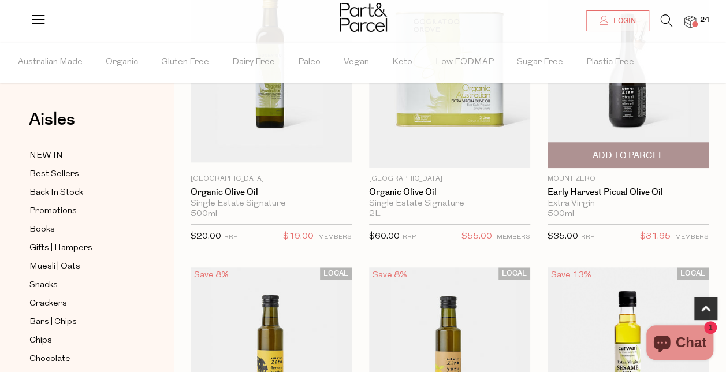
click at [645, 151] on span "Add To Parcel" at bounding box center [628, 156] width 72 height 12
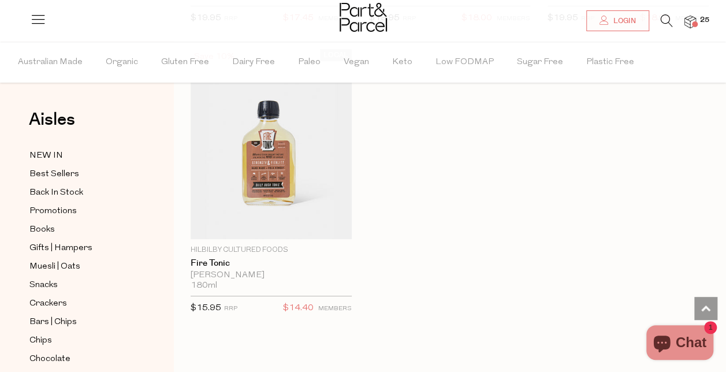
scroll to position [4537, 0]
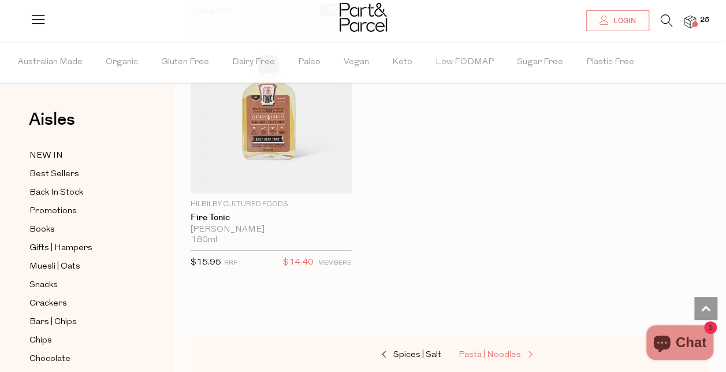
click at [490, 351] on span "Pasta | Noodles" at bounding box center [490, 355] width 62 height 9
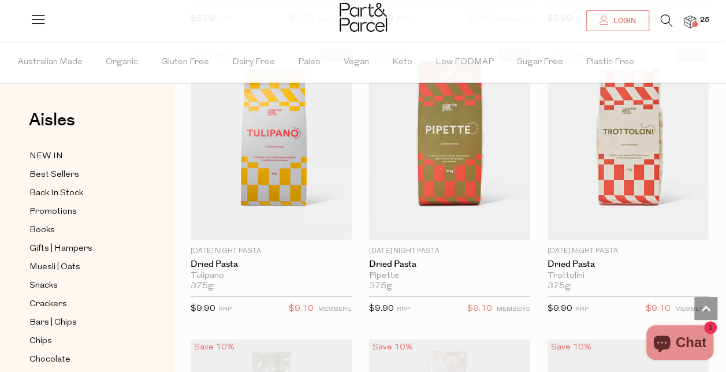
scroll to position [940, 0]
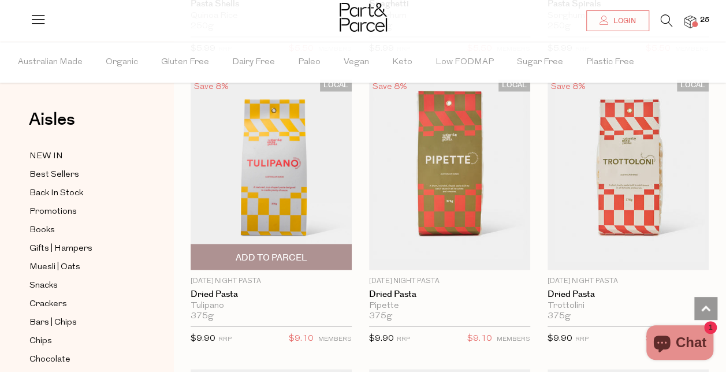
click at [266, 213] on img at bounding box center [271, 174] width 161 height 190
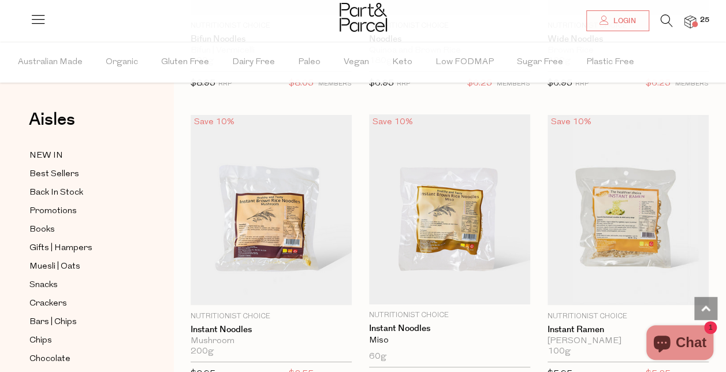
scroll to position [4421, 0]
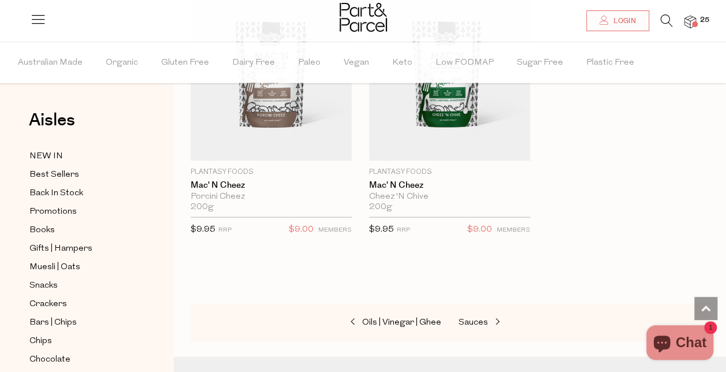
scroll to position [5424, 0]
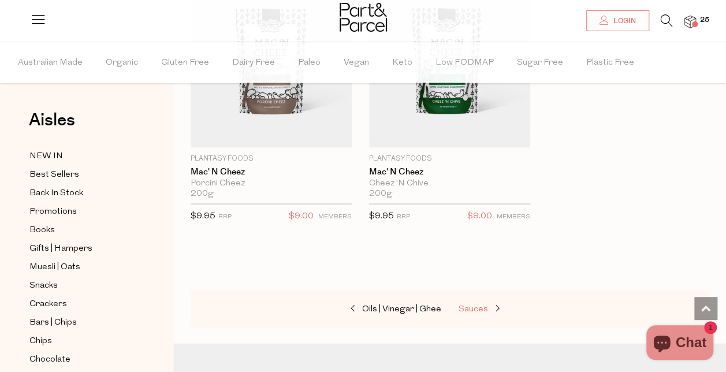
click at [478, 305] on span "Sauces" at bounding box center [473, 309] width 29 height 9
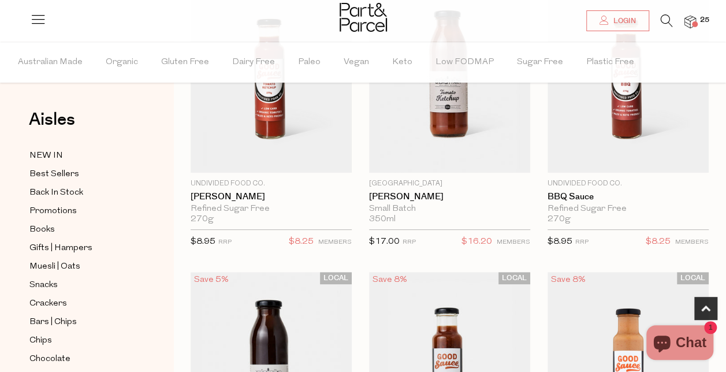
scroll to position [90, 0]
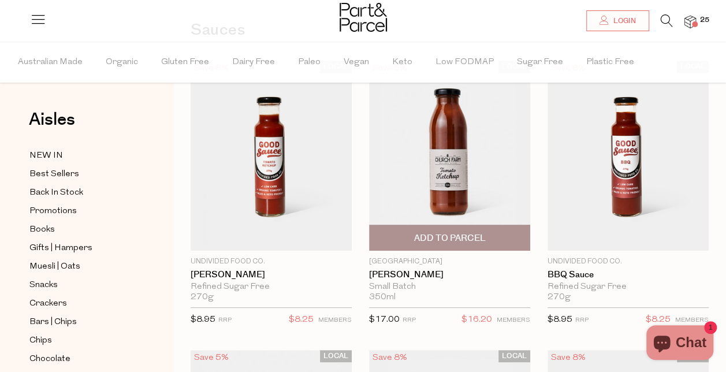
click at [474, 244] on span "Add To Parcel" at bounding box center [450, 237] width 154 height 25
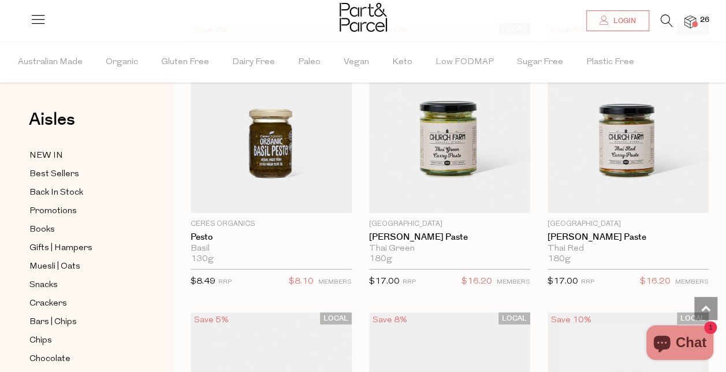
scroll to position [1292, 0]
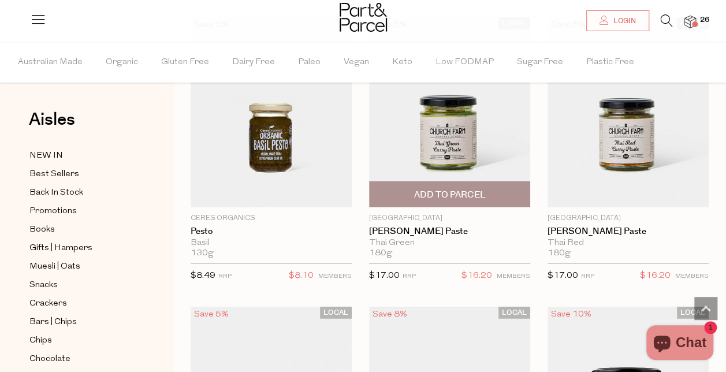
click at [487, 190] on span "Add To Parcel" at bounding box center [450, 194] width 154 height 25
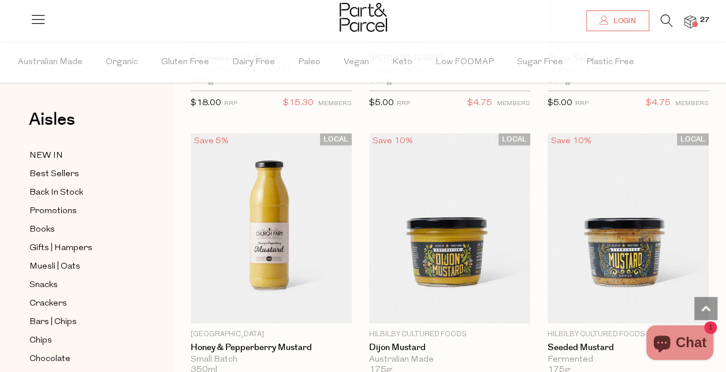
scroll to position [3853, 0]
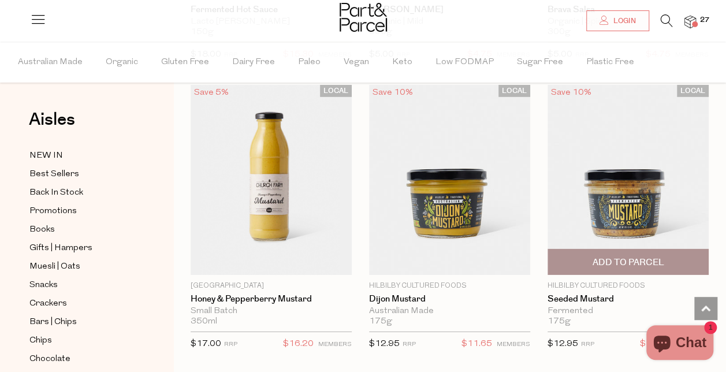
click at [641, 257] on span "Add To Parcel" at bounding box center [628, 263] width 72 height 12
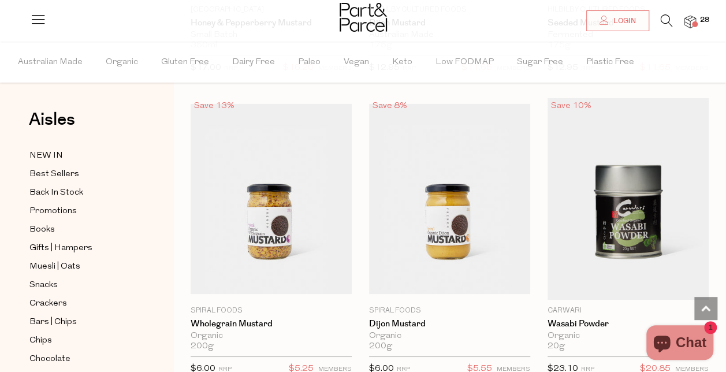
scroll to position [4135, 0]
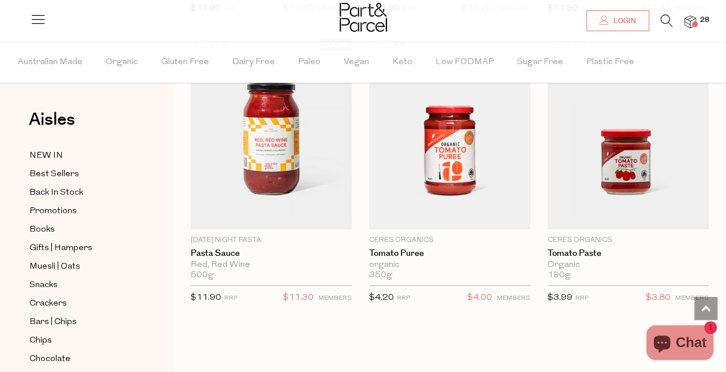
scroll to position [6242, 0]
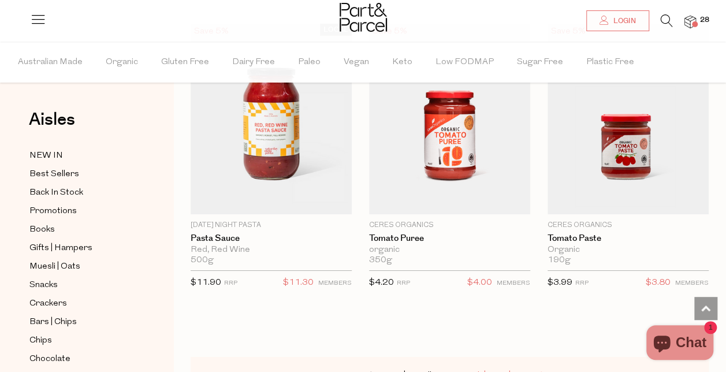
click at [472, 372] on span "Broth | Miso | Soup" at bounding box center [496, 376] width 75 height 9
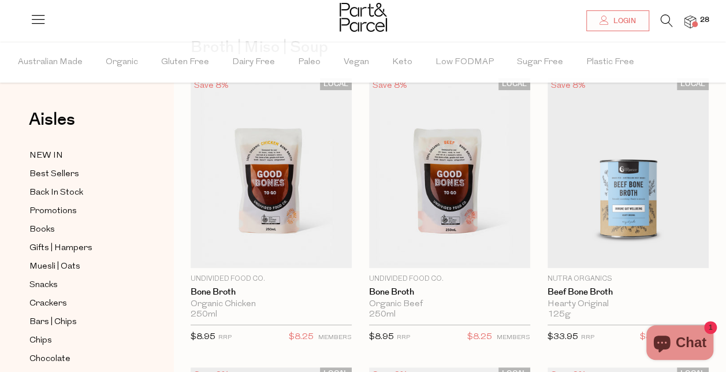
scroll to position [92, 0]
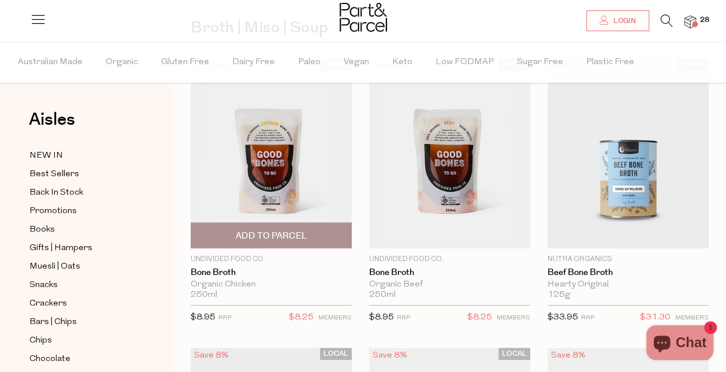
click at [287, 238] on span "Add To Parcel" at bounding box center [271, 236] width 72 height 12
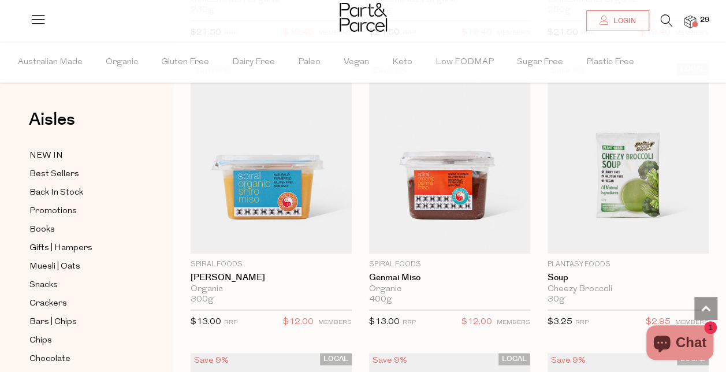
scroll to position [2755, 0]
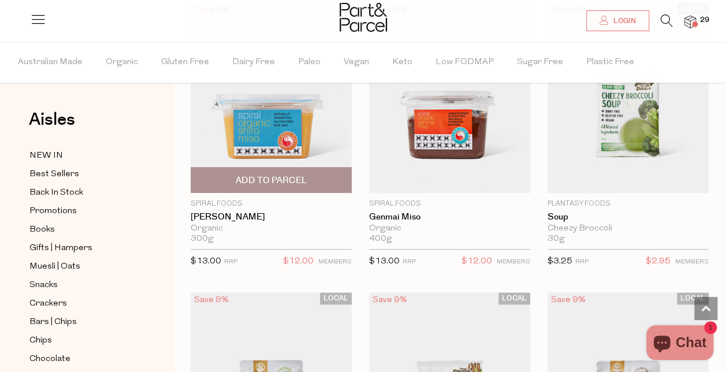
click at [283, 175] on span "Add To Parcel" at bounding box center [271, 181] width 72 height 12
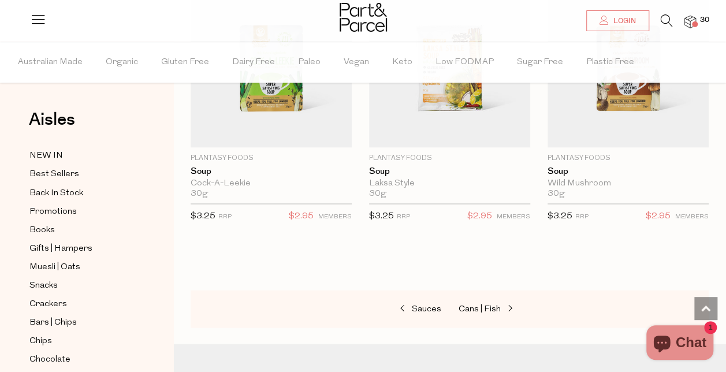
scroll to position [3110, 0]
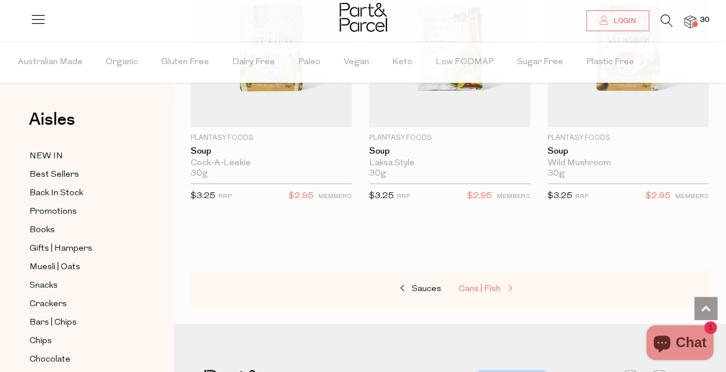
click at [478, 284] on span "Cans | Fish" at bounding box center [480, 288] width 42 height 9
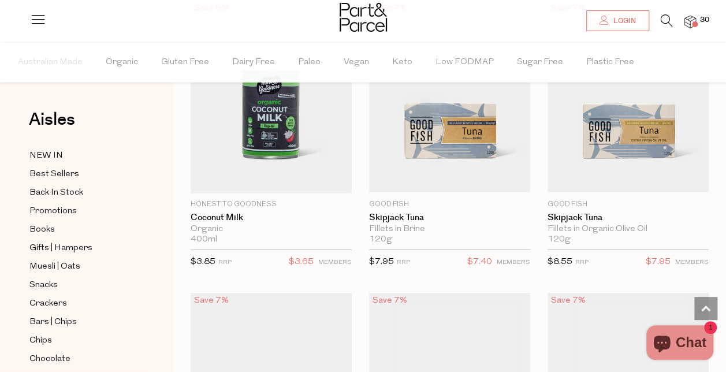
scroll to position [1598, 0]
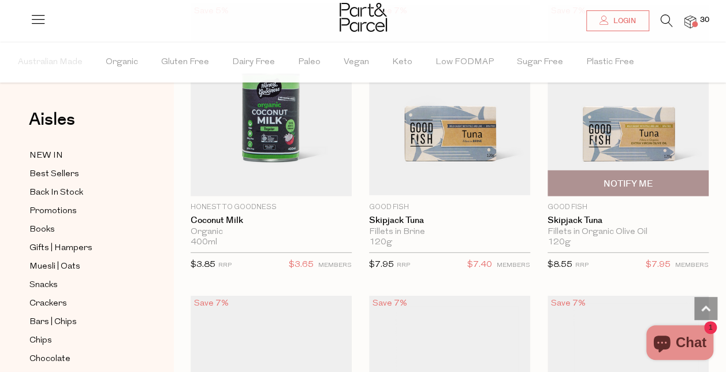
click at [668, 179] on span "Notify Me" at bounding box center [628, 183] width 154 height 25
type input "Notify when available"
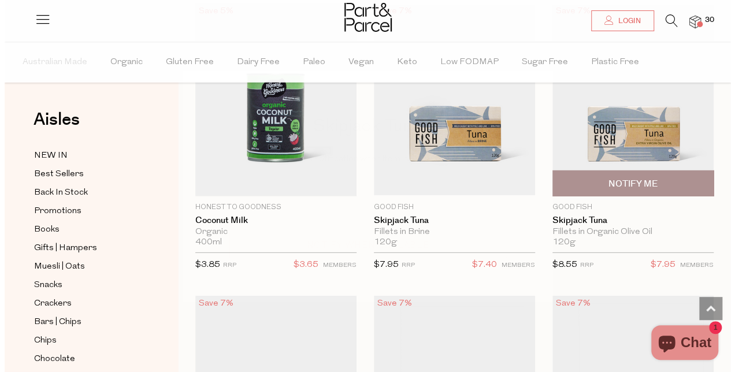
scroll to position [1615, 0]
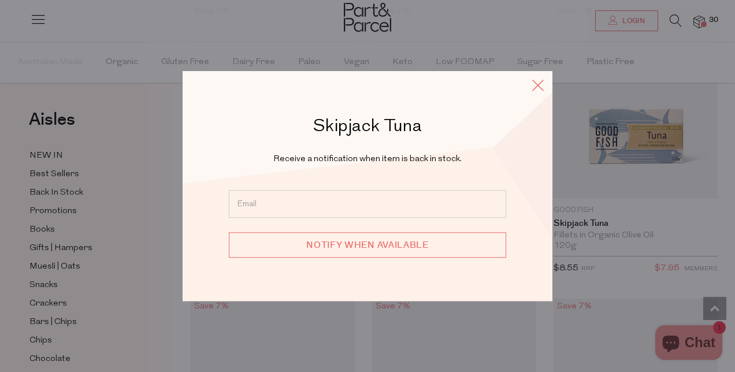
click at [541, 87] on icon at bounding box center [537, 85] width 17 height 17
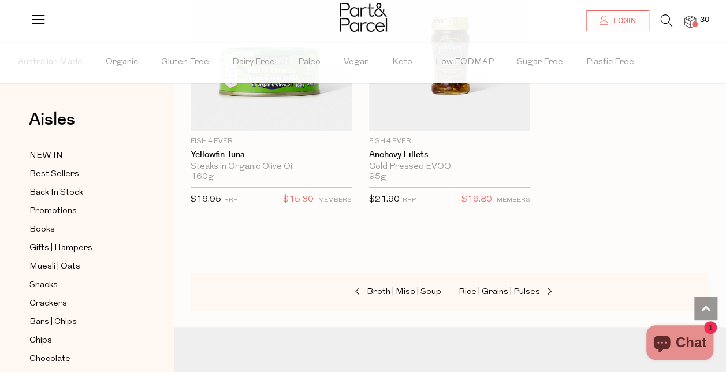
scroll to position [2539, 0]
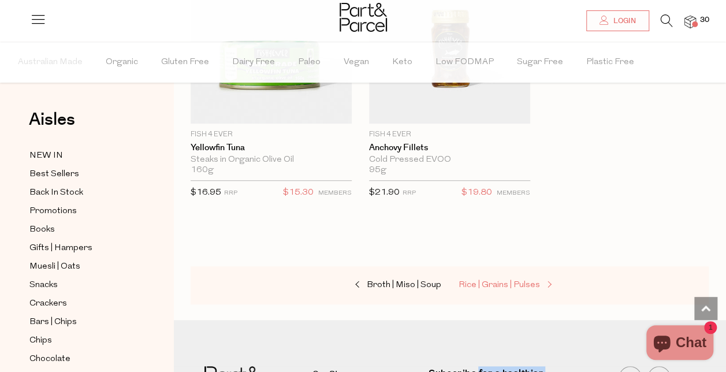
click at [510, 281] on span "Rice | Grains | Pulses" at bounding box center [499, 285] width 81 height 9
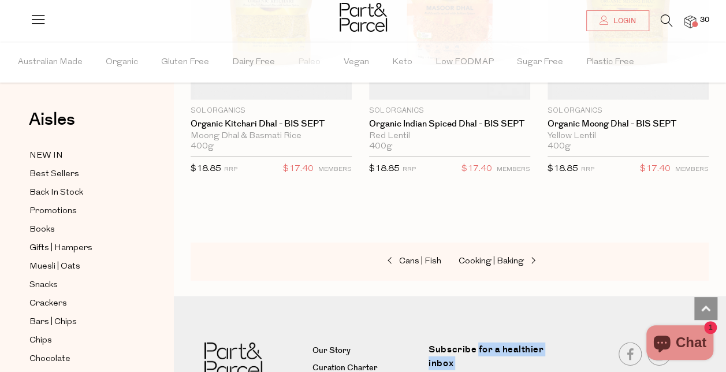
scroll to position [3767, 0]
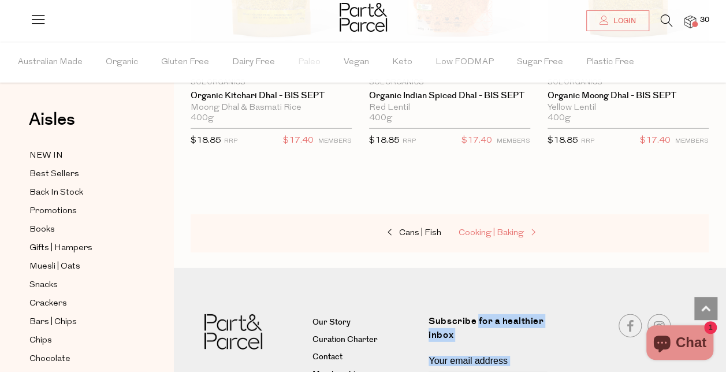
click at [495, 229] on span "Cooking | Baking" at bounding box center [491, 233] width 65 height 9
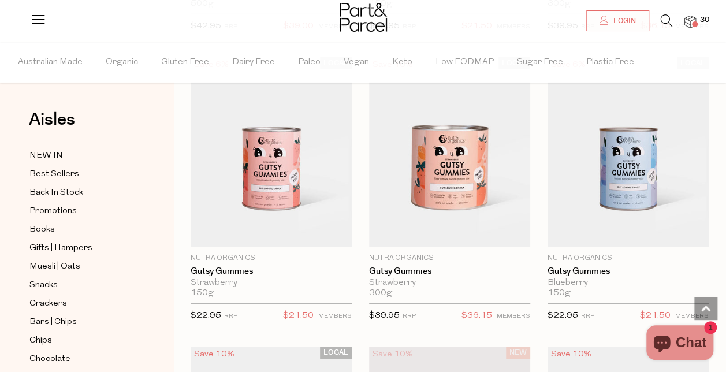
scroll to position [1861, 0]
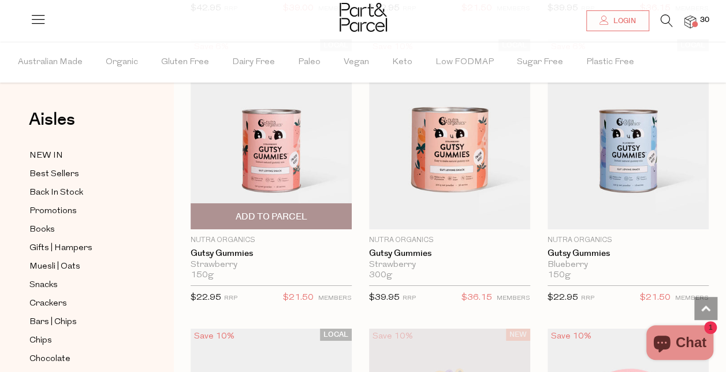
click at [287, 211] on span "Add To Parcel" at bounding box center [271, 217] width 72 height 12
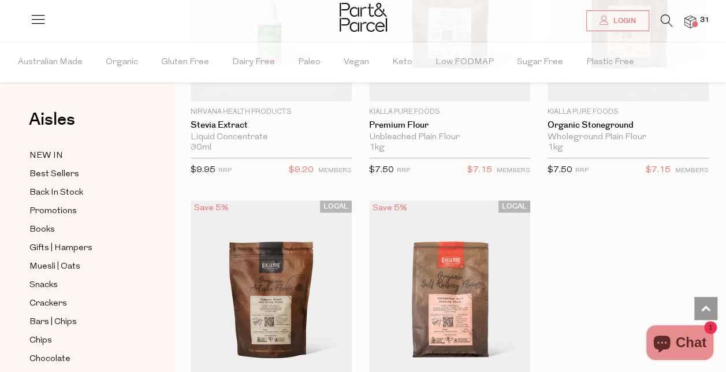
scroll to position [4667, 0]
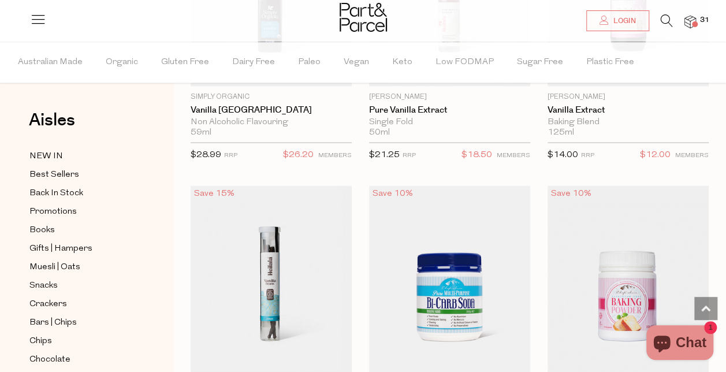
scroll to position [7564, 0]
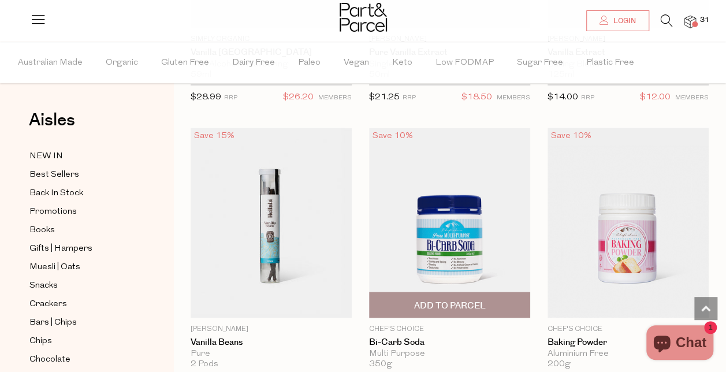
click at [467, 299] on span "Add To Parcel" at bounding box center [450, 305] width 72 height 12
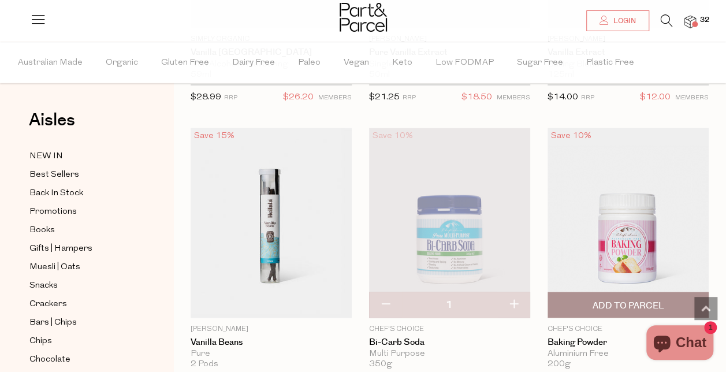
click at [648, 299] on span "Add To Parcel" at bounding box center [628, 305] width 72 height 12
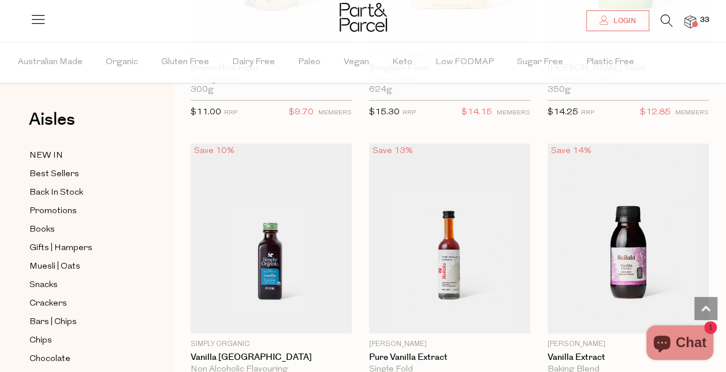
scroll to position [7268, 0]
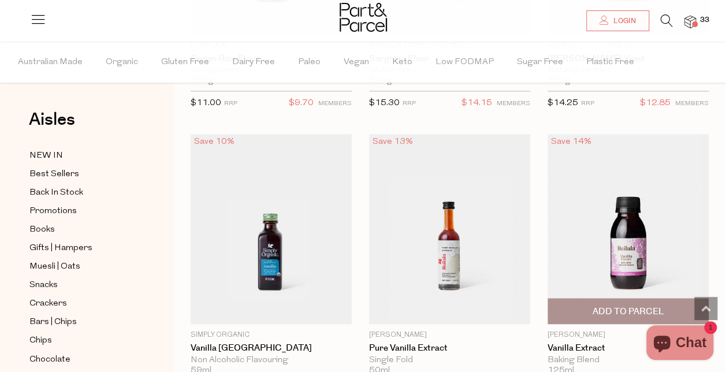
click at [643, 306] on span "Add To Parcel" at bounding box center [628, 312] width 72 height 12
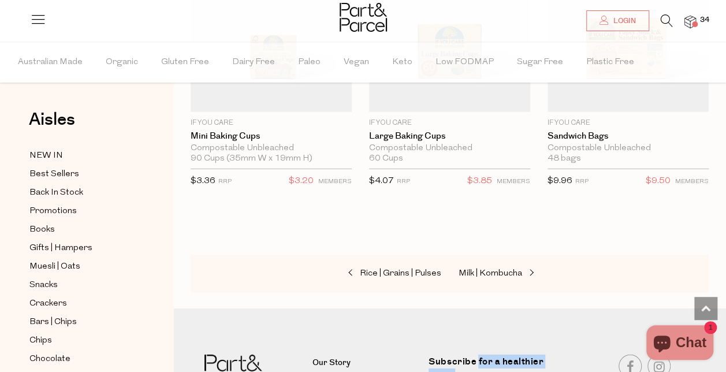
scroll to position [8107, 0]
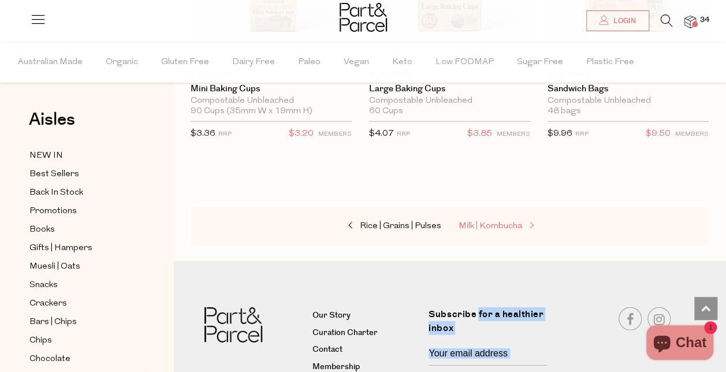
click at [496, 222] on span "Milk | Kombucha" at bounding box center [491, 226] width 64 height 9
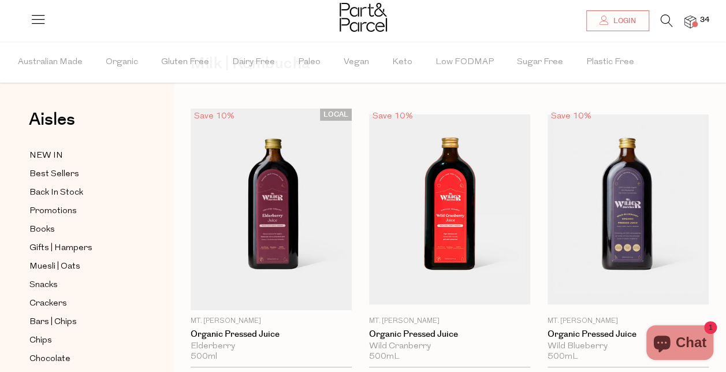
scroll to position [90, 0]
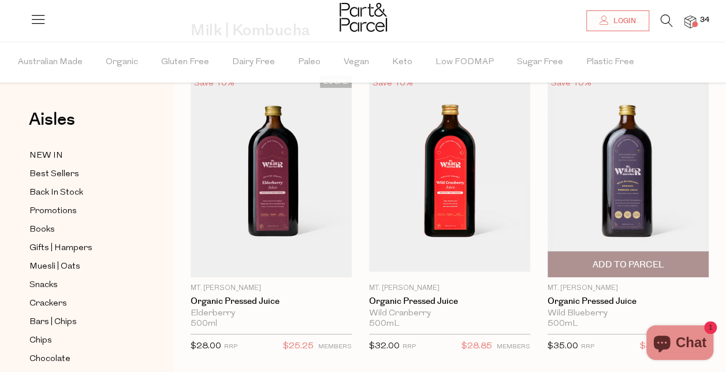
click at [641, 265] on span "Add To Parcel" at bounding box center [628, 265] width 72 height 12
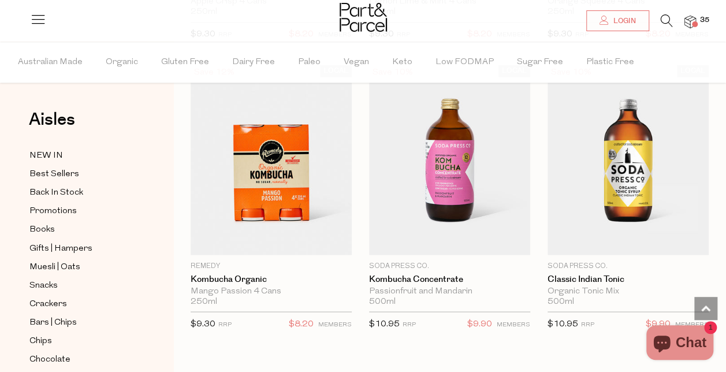
scroll to position [3199, 0]
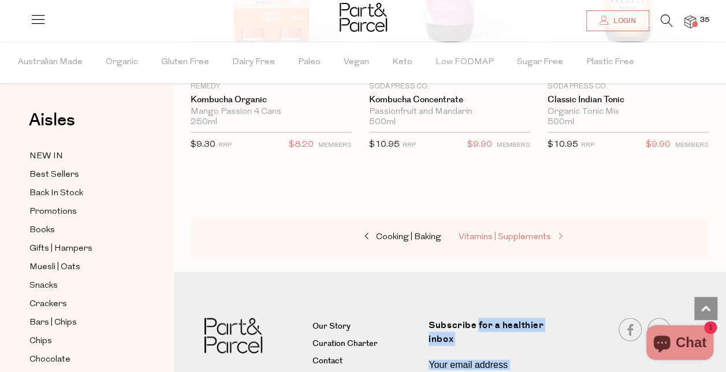
click at [490, 232] on span "Vitamins | Supplements" at bounding box center [505, 236] width 92 height 9
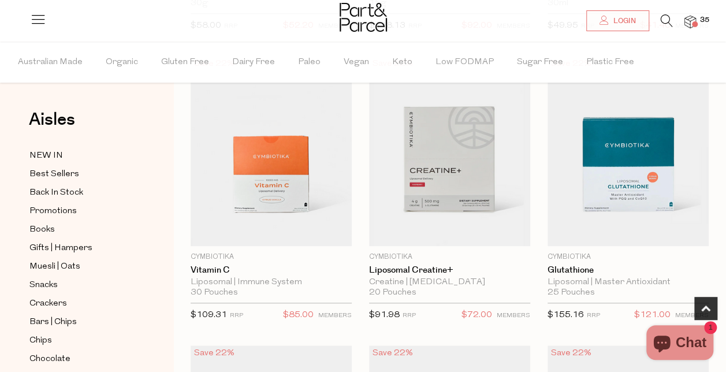
scroll to position [420, 0]
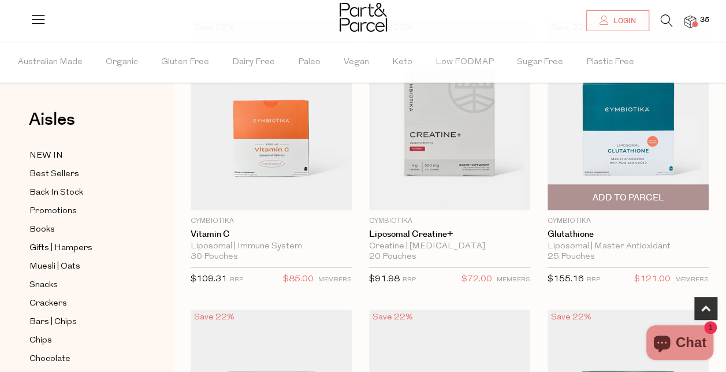
click at [650, 192] on span "Add To Parcel" at bounding box center [628, 198] width 72 height 12
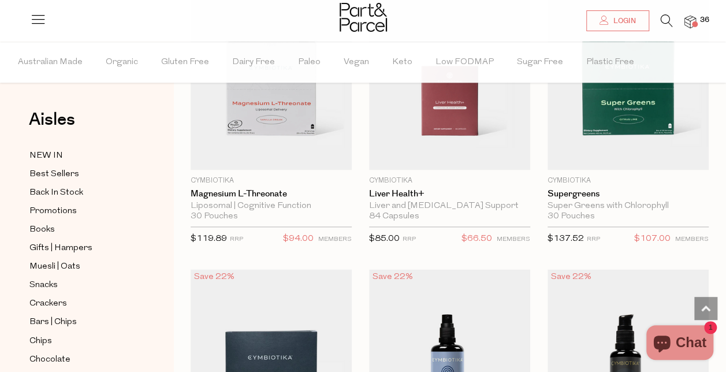
scroll to position [756, 0]
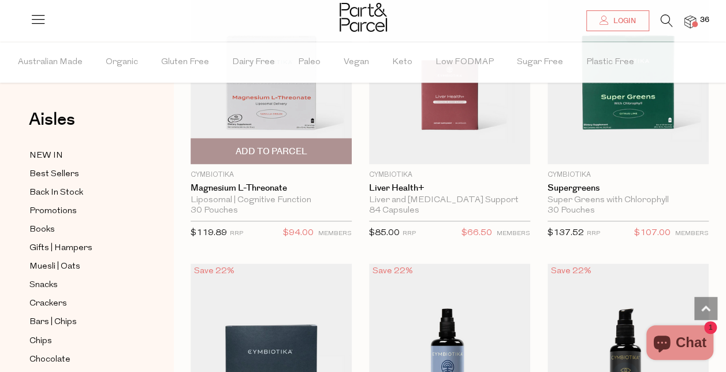
click at [305, 149] on span "Add To Parcel" at bounding box center [271, 152] width 72 height 12
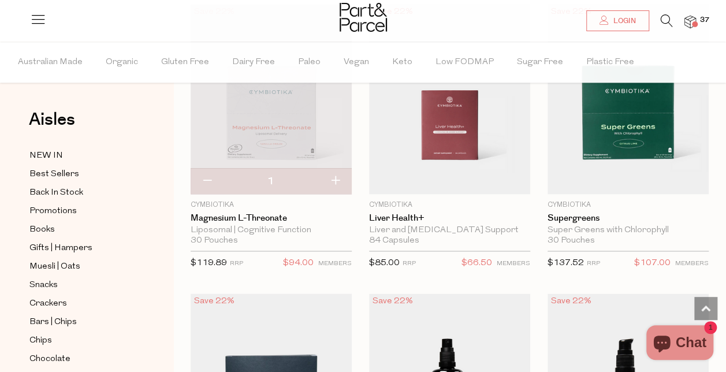
scroll to position [720, 0]
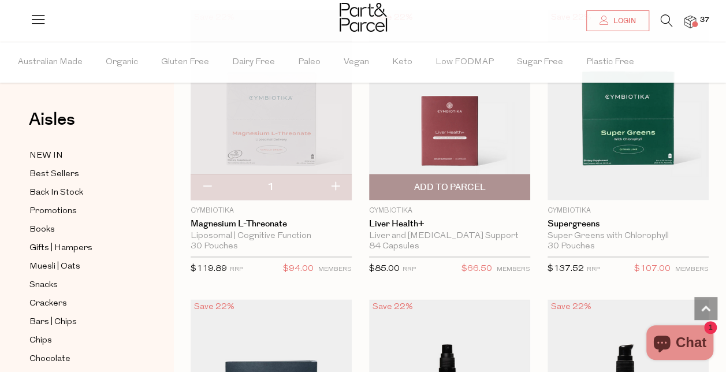
click at [458, 166] on img at bounding box center [449, 105] width 161 height 190
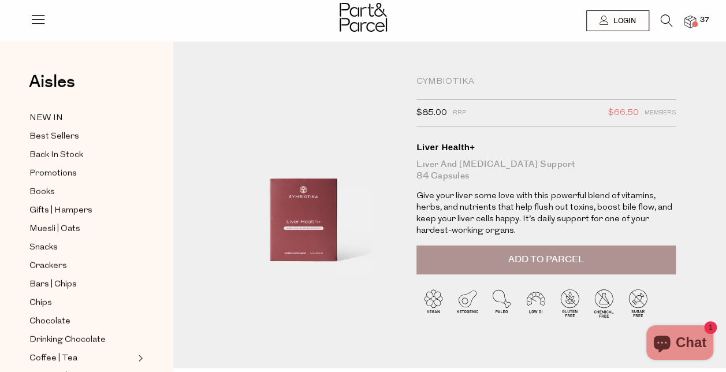
click at [551, 255] on span "Add to Parcel" at bounding box center [547, 259] width 76 height 13
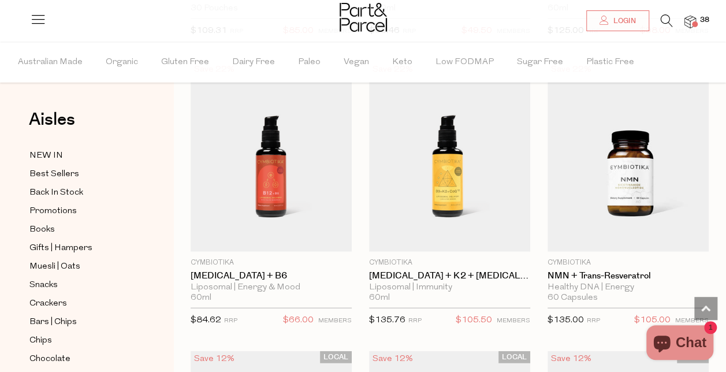
scroll to position [1253, 0]
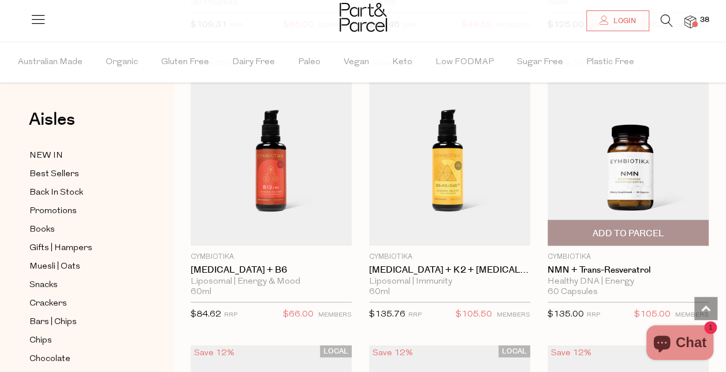
click at [640, 228] on span "Add To Parcel" at bounding box center [628, 234] width 72 height 12
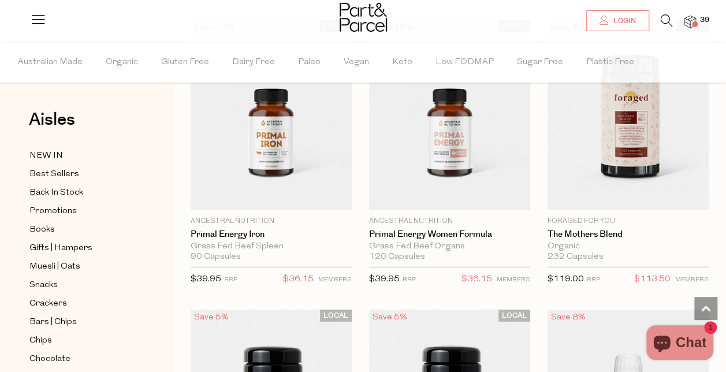
scroll to position [3610, 0]
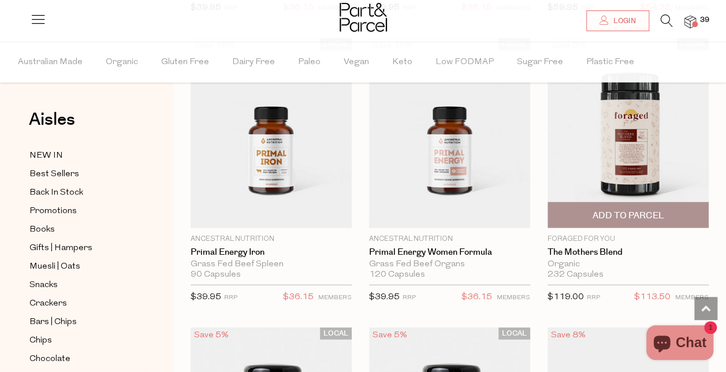
click at [653, 210] on span "Add To Parcel" at bounding box center [628, 216] width 72 height 12
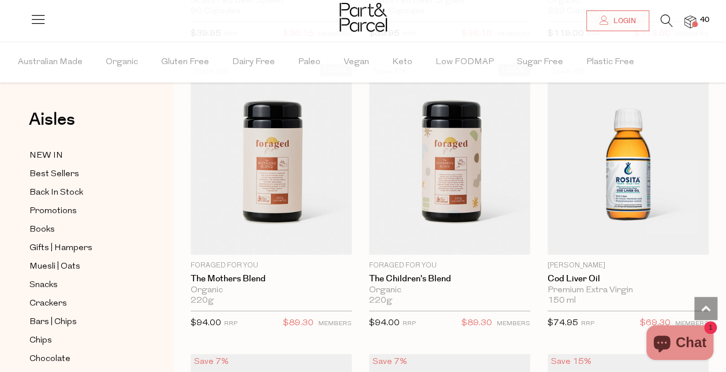
scroll to position [3868, 0]
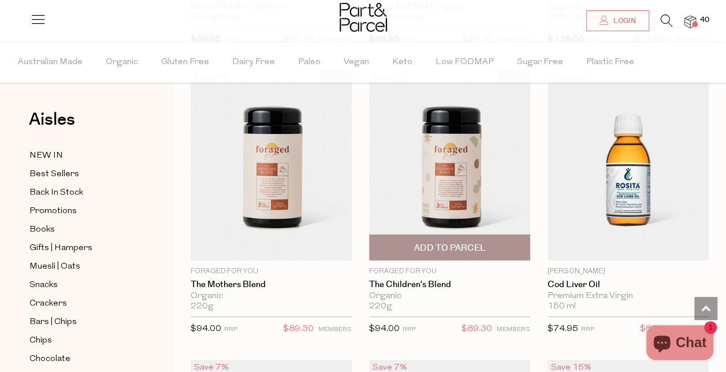
click at [438, 242] on span "Add To Parcel" at bounding box center [450, 248] width 72 height 12
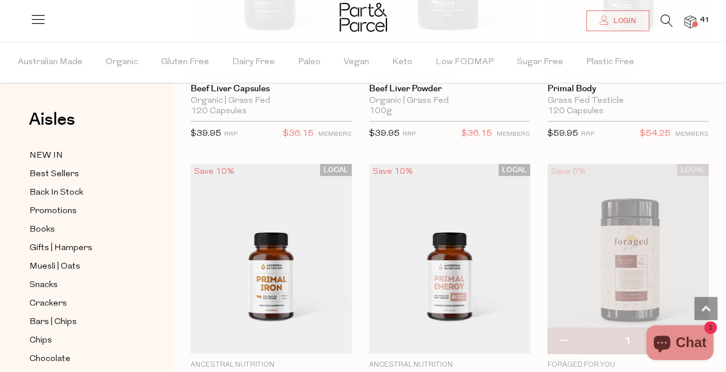
scroll to position [3472, 0]
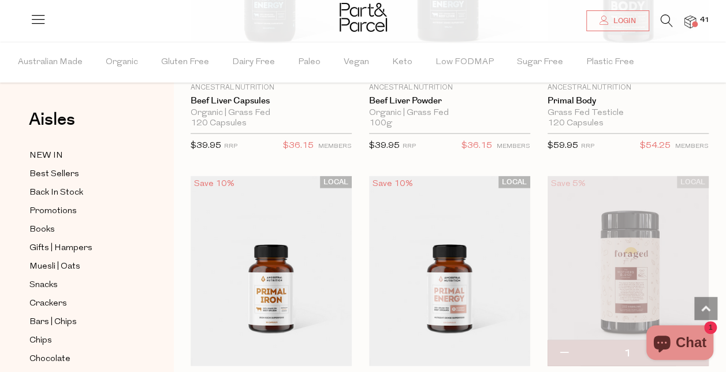
click at [645, 244] on img at bounding box center [628, 271] width 161 height 190
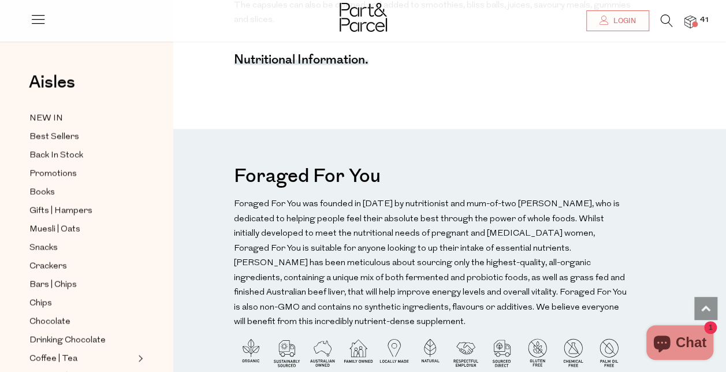
scroll to position [369, 0]
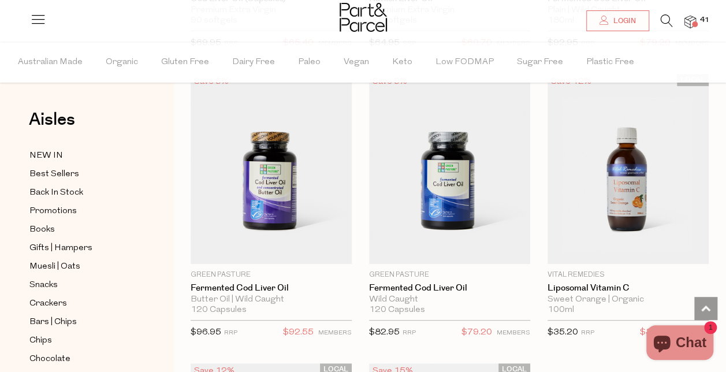
scroll to position [4486, 0]
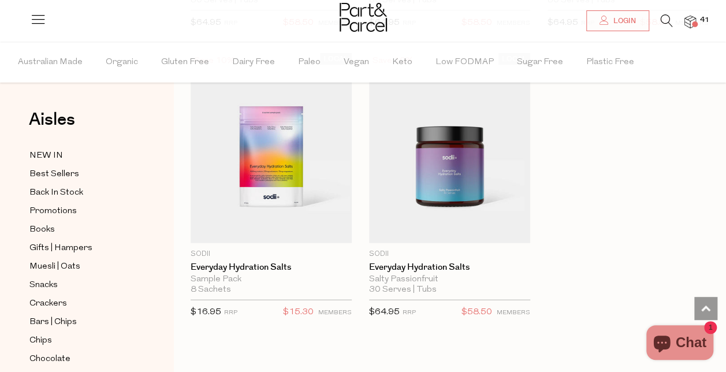
scroll to position [5748, 0]
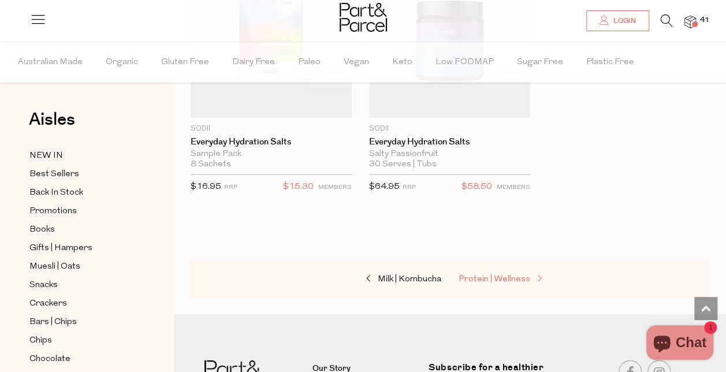
click at [504, 275] on span "Protein | Wellness" at bounding box center [495, 279] width 72 height 9
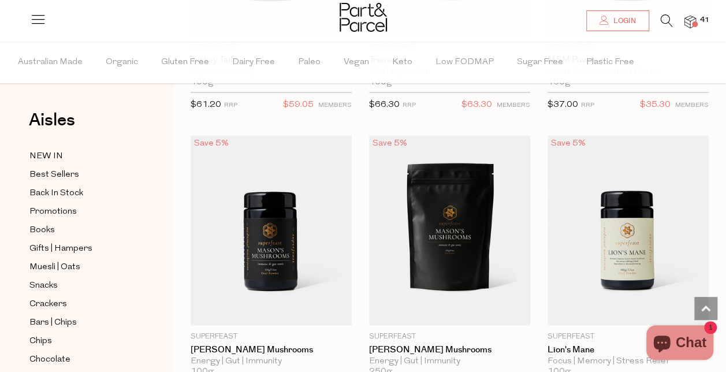
scroll to position [3249, 0]
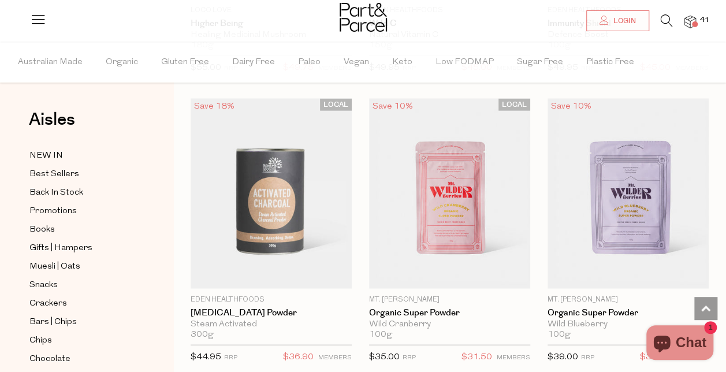
scroll to position [5557, 0]
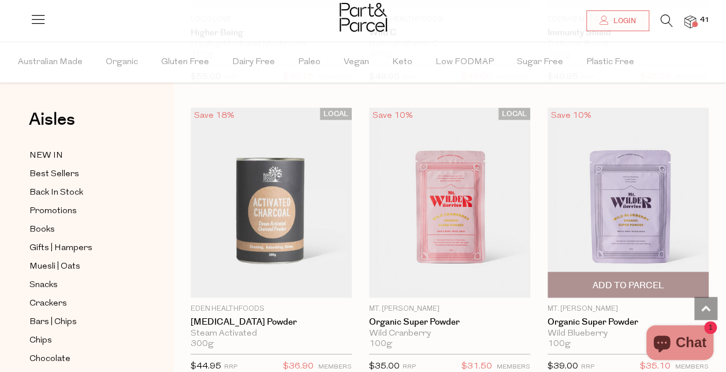
click at [660, 280] on span "Add To Parcel" at bounding box center [628, 286] width 72 height 12
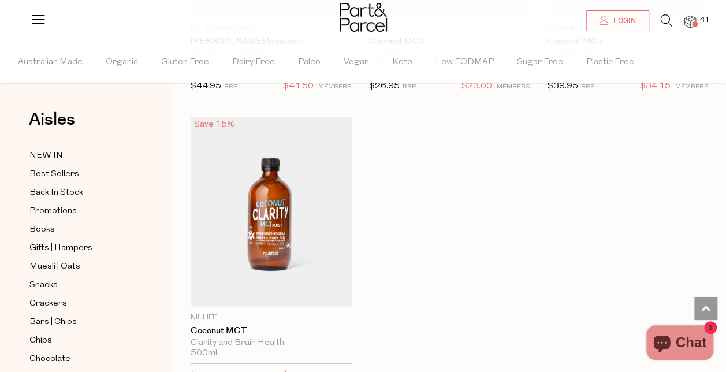
scroll to position [8049, 0]
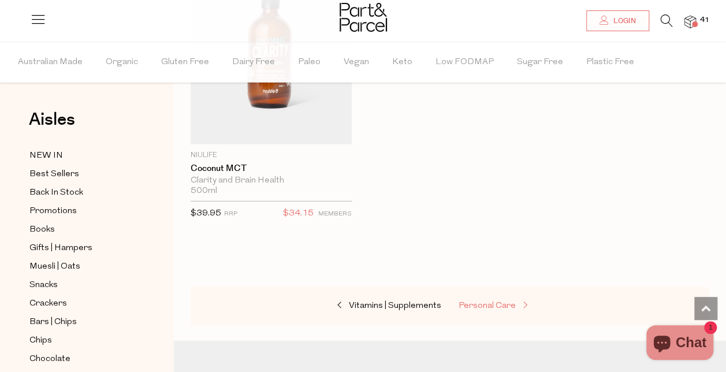
click at [477, 302] on span "Personal Care" at bounding box center [487, 306] width 57 height 9
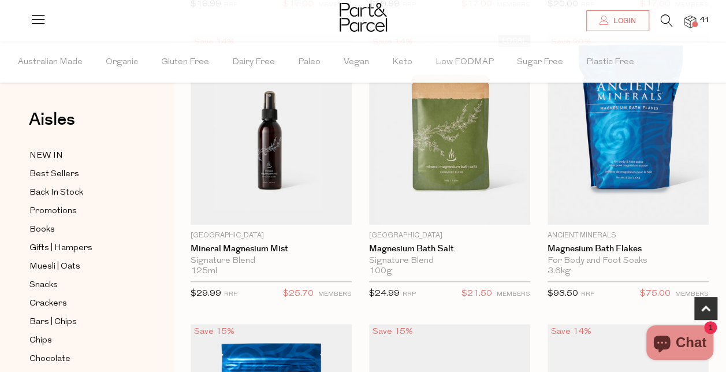
scroll to position [334, 0]
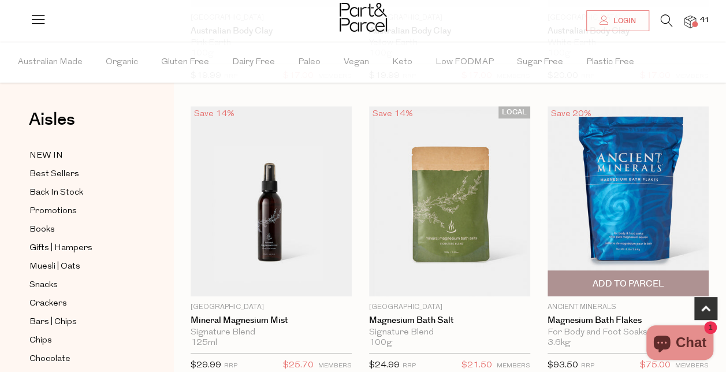
click at [646, 274] on span "Add To Parcel" at bounding box center [628, 283] width 154 height 25
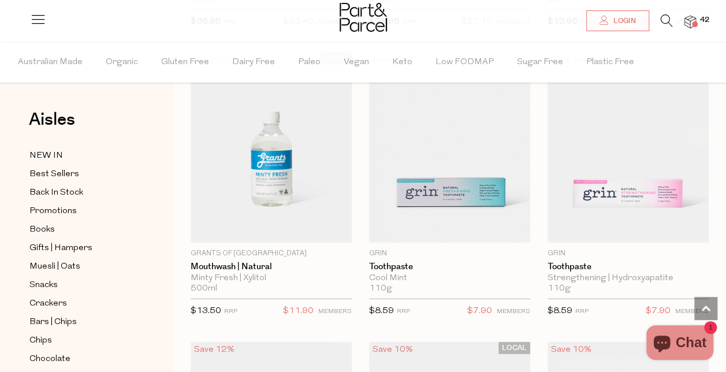
scroll to position [1618, 0]
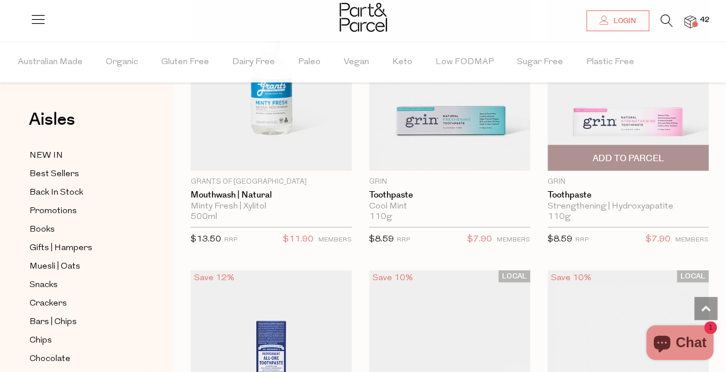
click at [647, 153] on span "Add To Parcel" at bounding box center [628, 159] width 72 height 12
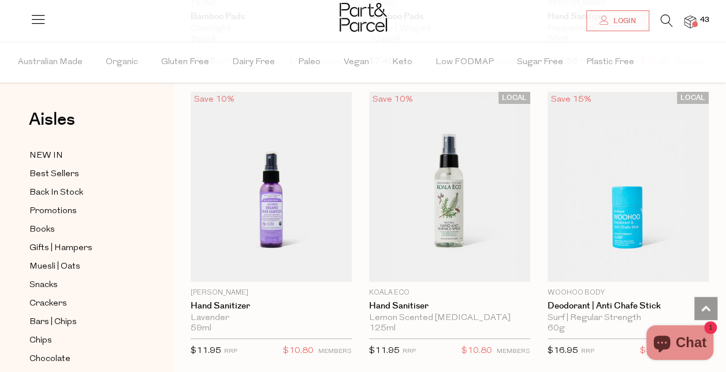
scroll to position [4143, 0]
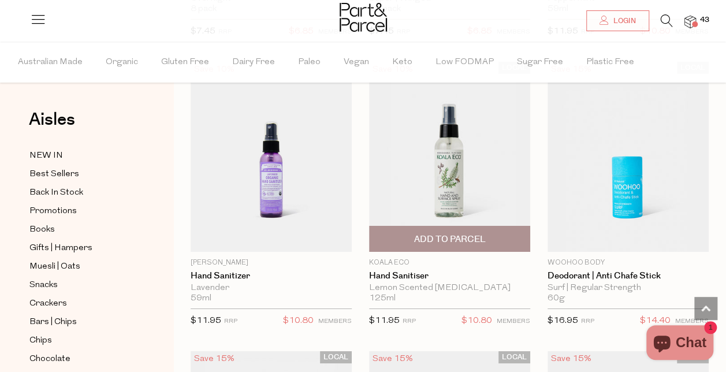
click at [439, 233] on span "Add To Parcel" at bounding box center [450, 239] width 72 height 12
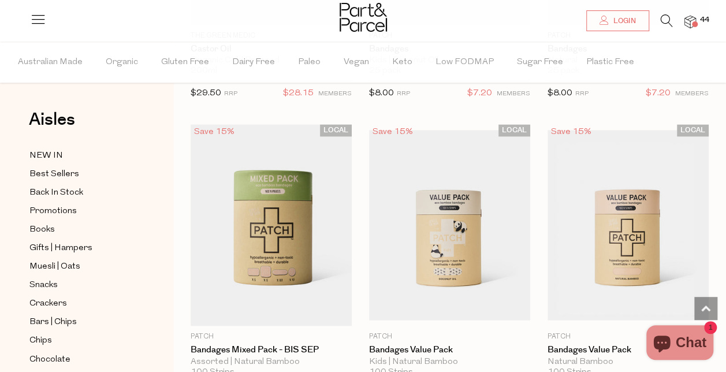
scroll to position [7285, 0]
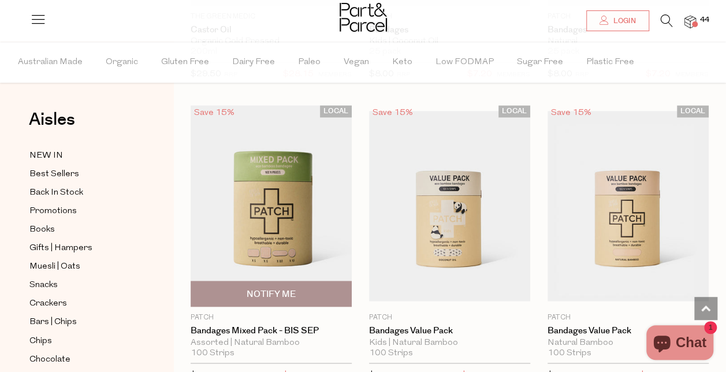
click at [280, 288] on span "Notify Me" at bounding box center [271, 294] width 49 height 12
type input "Notify when available"
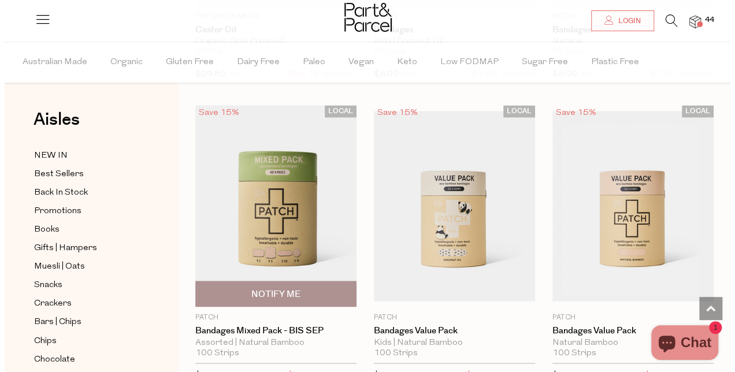
scroll to position [7372, 0]
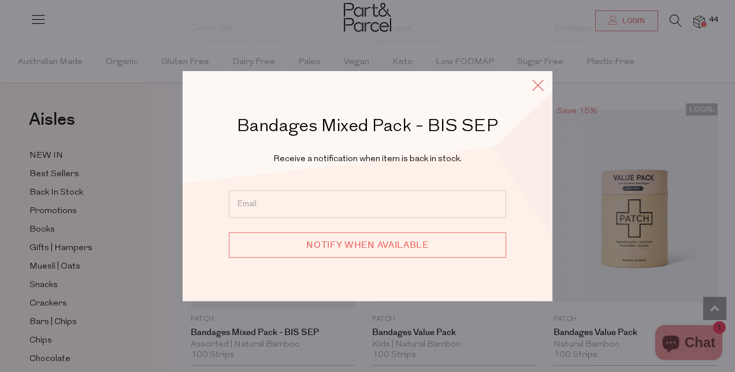
click at [537, 86] on icon at bounding box center [537, 85] width 17 height 17
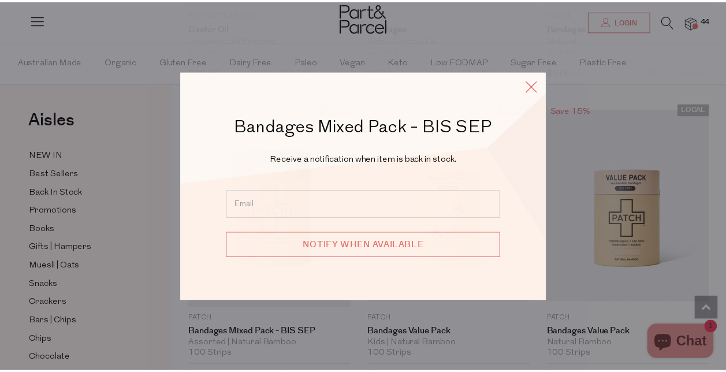
scroll to position [7285, 0]
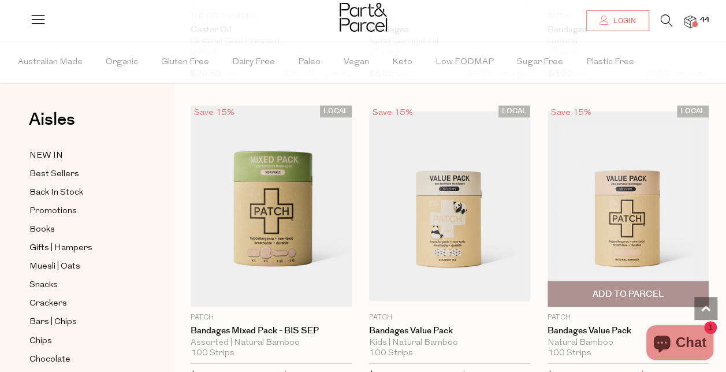
click at [623, 288] on span "Add To Parcel" at bounding box center [628, 294] width 72 height 12
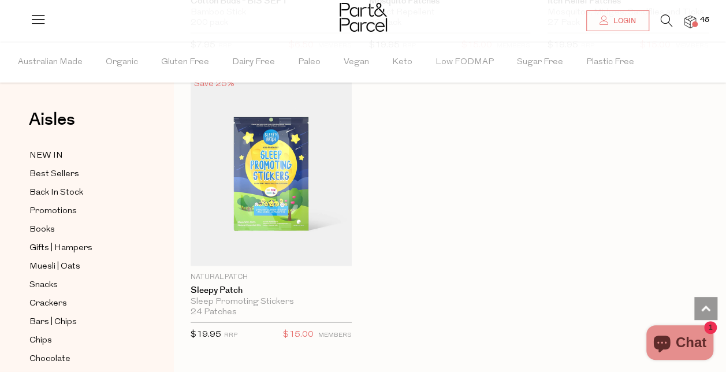
scroll to position [8164, 0]
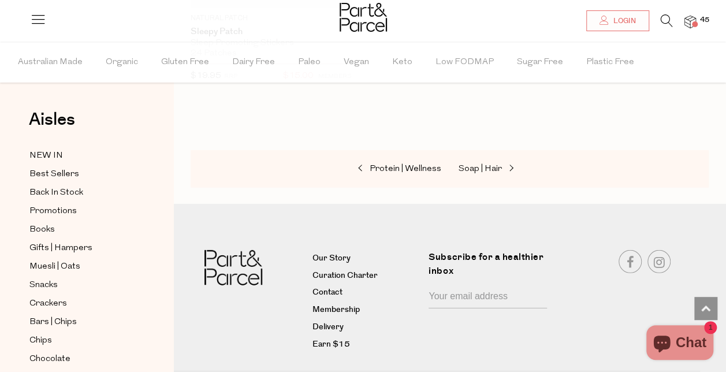
click at [476, 150] on div "Protein | Wellness Soap | Hair" at bounding box center [450, 169] width 518 height 38
click at [475, 165] on span "Soap | Hair" at bounding box center [480, 169] width 43 height 9
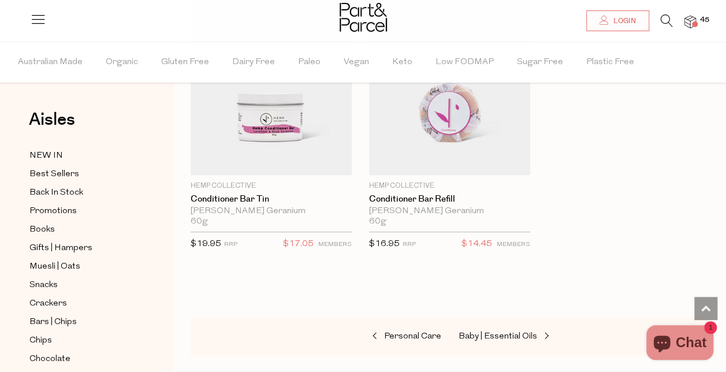
scroll to position [4537, 0]
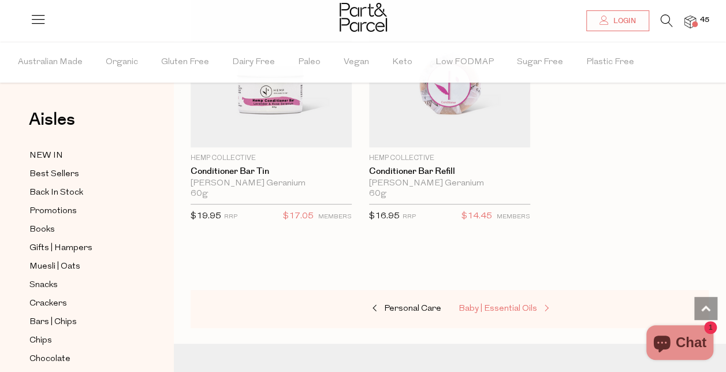
click at [489, 305] on span "Baby | Essential Oils" at bounding box center [498, 309] width 79 height 9
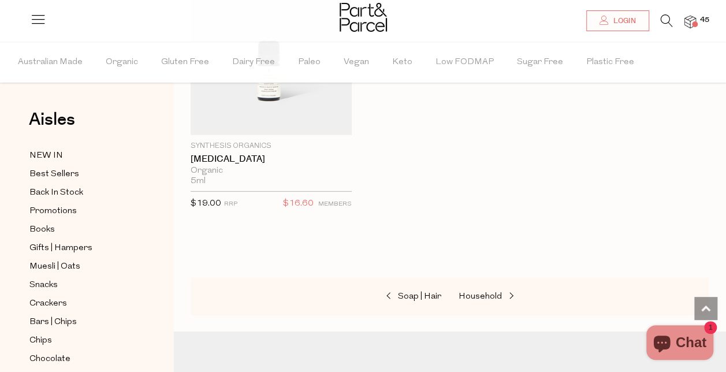
scroll to position [1705, 0]
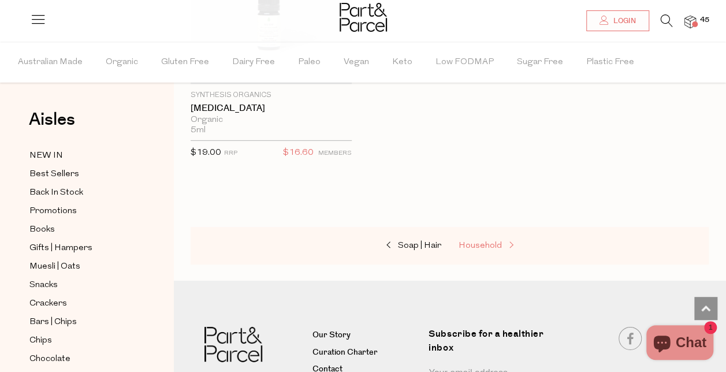
click at [477, 242] on span "Household" at bounding box center [480, 246] width 43 height 9
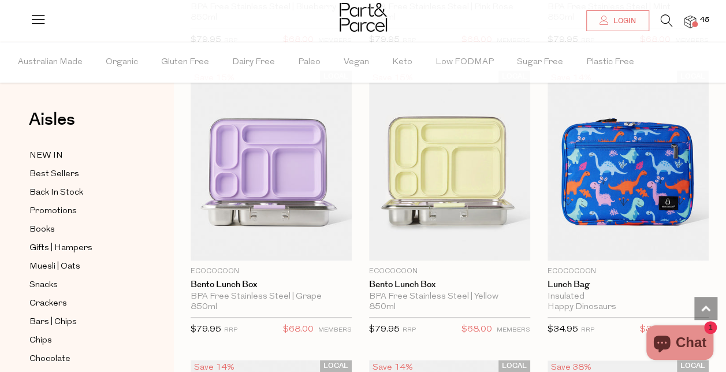
scroll to position [677, 0]
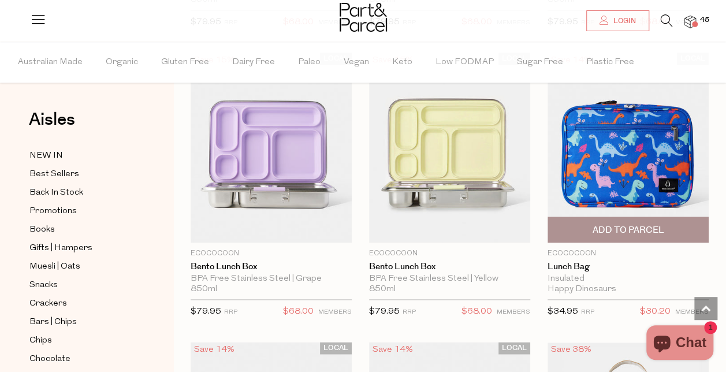
click at [631, 225] on span "Add To Parcel" at bounding box center [628, 230] width 72 height 12
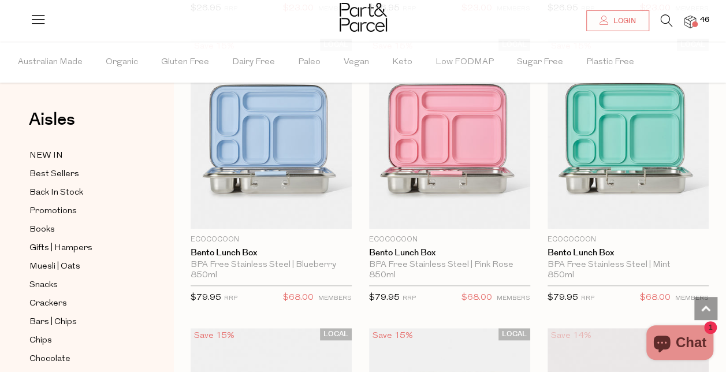
scroll to position [395, 0]
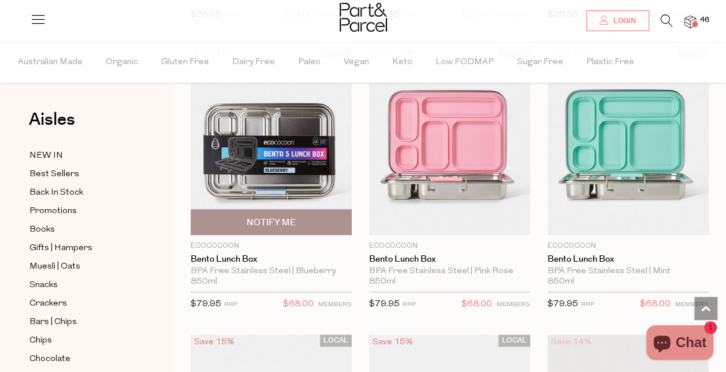
click at [289, 218] on span "Notify Me" at bounding box center [271, 223] width 49 height 12
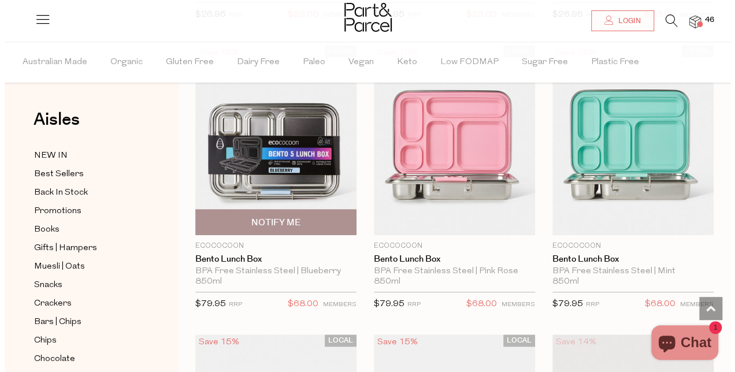
scroll to position [399, 0]
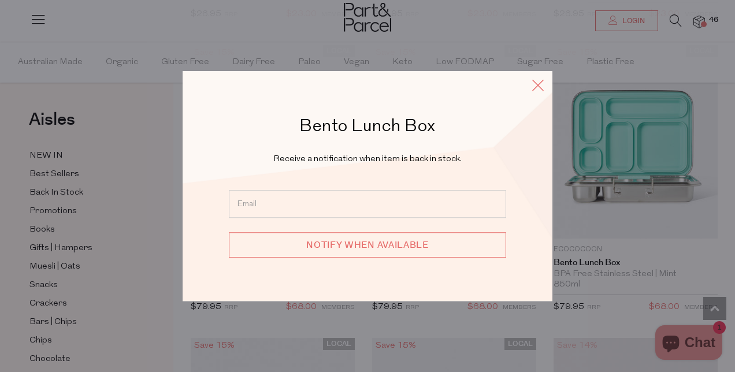
click at [533, 83] on icon at bounding box center [537, 85] width 17 height 17
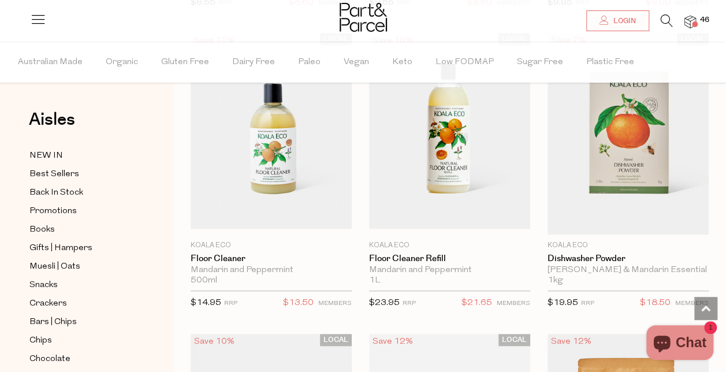
scroll to position [2399, 0]
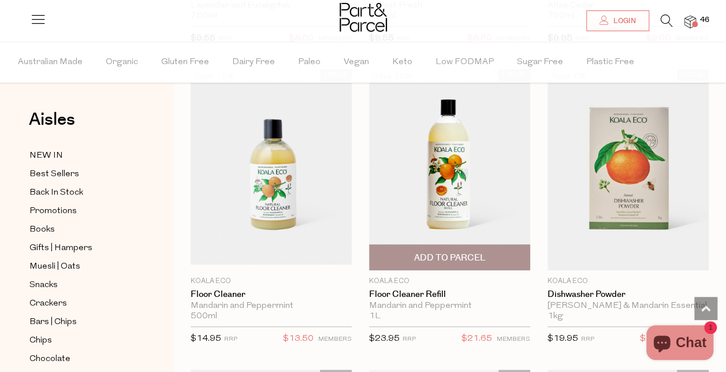
click at [458, 245] on span "Add To Parcel" at bounding box center [450, 257] width 154 height 25
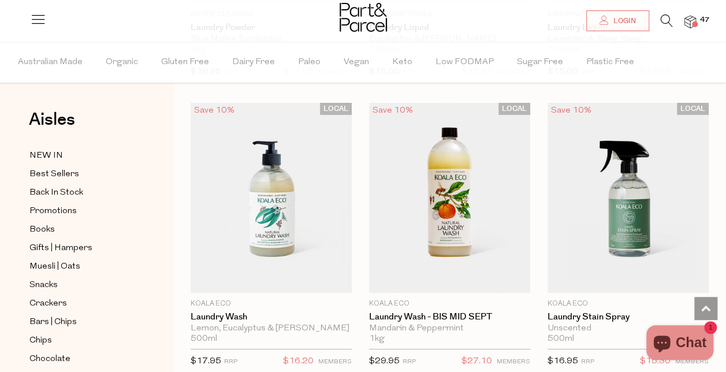
scroll to position [4144, 0]
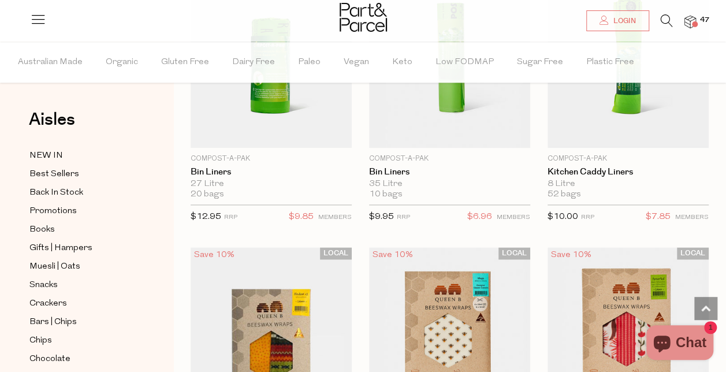
scroll to position [7329, 0]
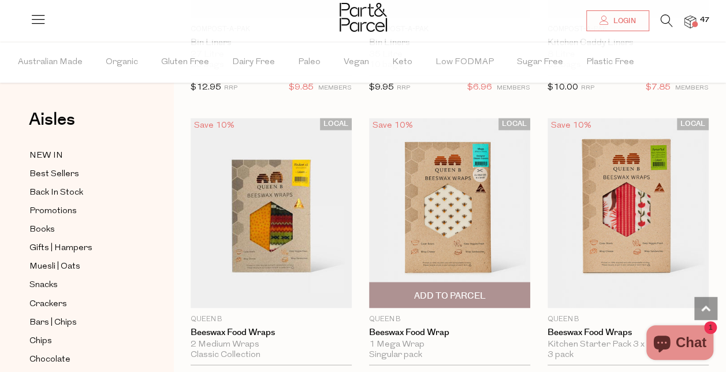
click at [476, 289] on span "Add To Parcel" at bounding box center [450, 295] width 72 height 12
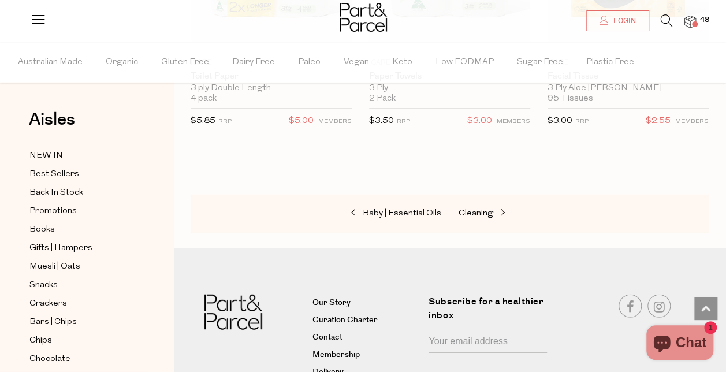
scroll to position [7884, 0]
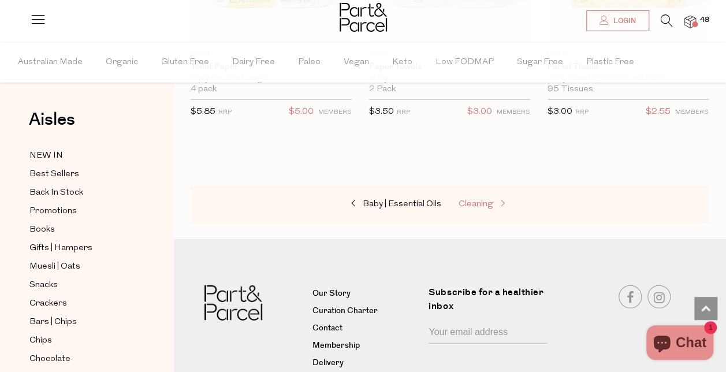
click at [481, 197] on link "Cleaning" at bounding box center [517, 204] width 116 height 15
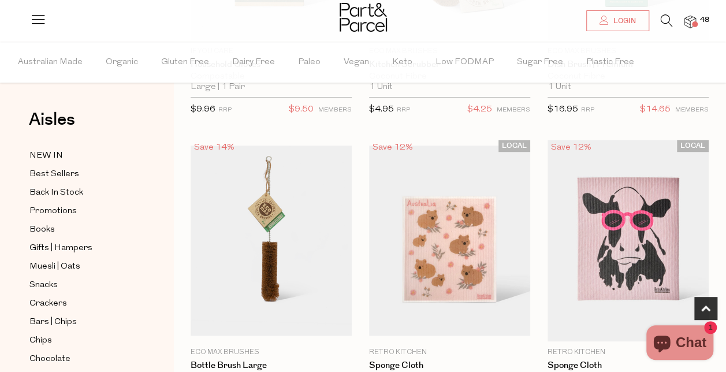
scroll to position [352, 0]
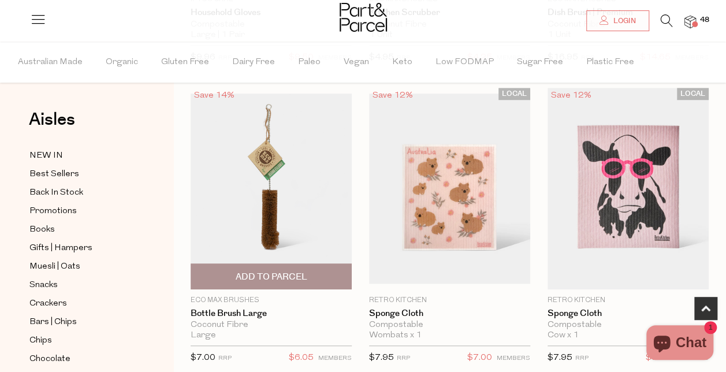
click at [278, 277] on span "Add To Parcel" at bounding box center [271, 277] width 72 height 12
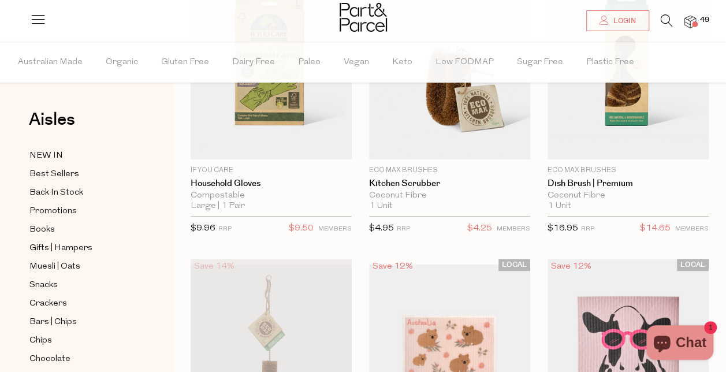
scroll to position [123, 0]
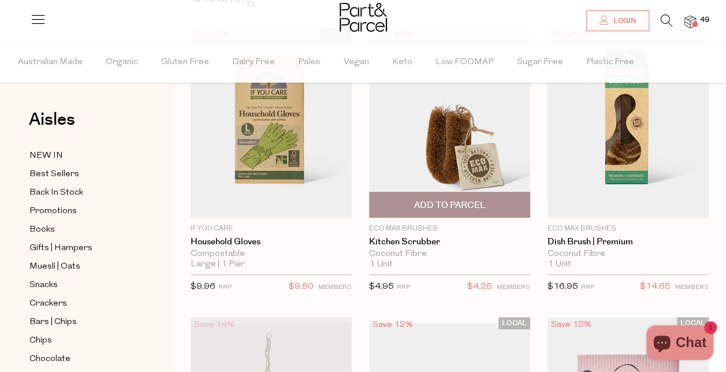
click at [478, 202] on span "Add To Parcel" at bounding box center [450, 205] width 72 height 12
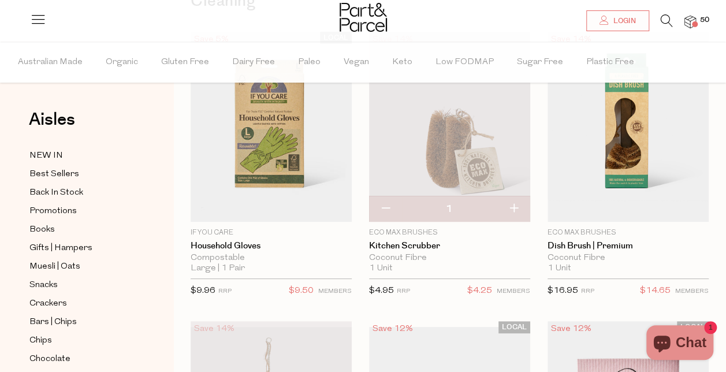
scroll to position [100, 0]
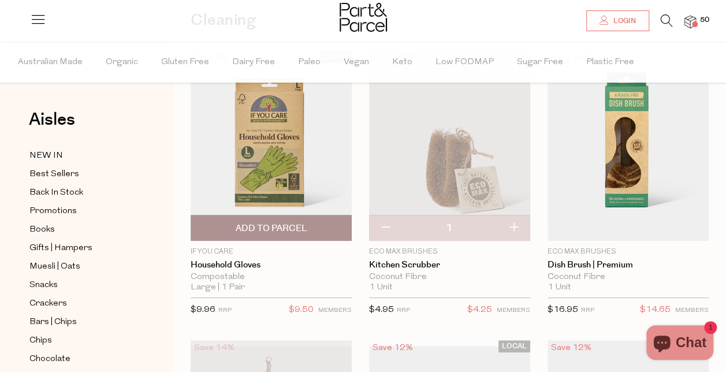
click at [275, 212] on img at bounding box center [271, 146] width 161 height 190
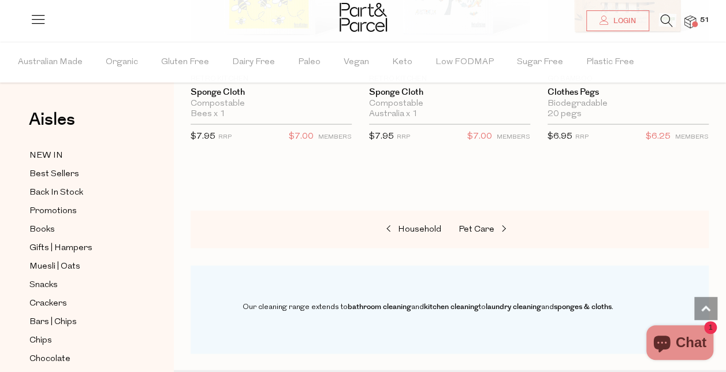
scroll to position [1183, 0]
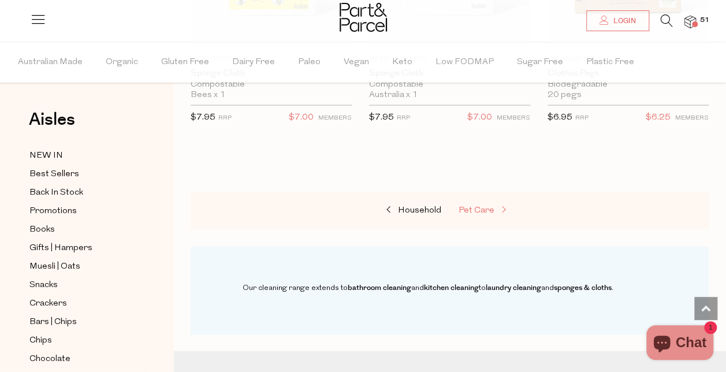
click at [481, 211] on span "Pet Care" at bounding box center [477, 210] width 36 height 9
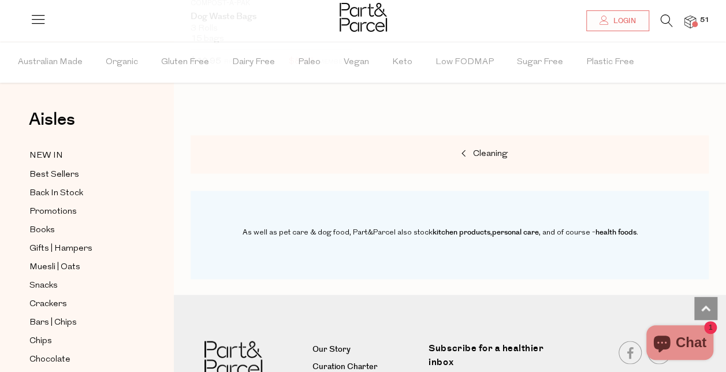
scroll to position [925, 0]
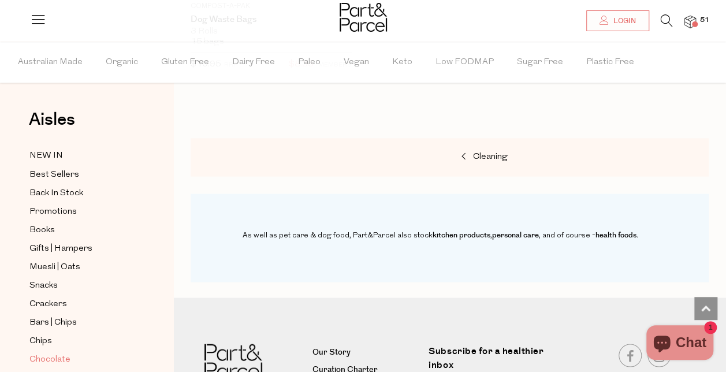
click at [57, 352] on span "Chocolate" at bounding box center [49, 359] width 41 height 14
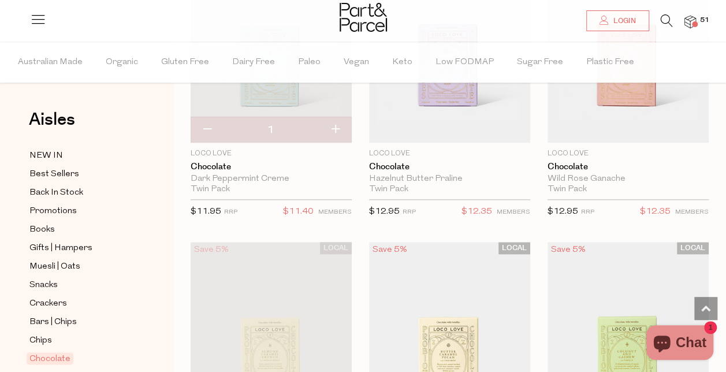
scroll to position [78, 0]
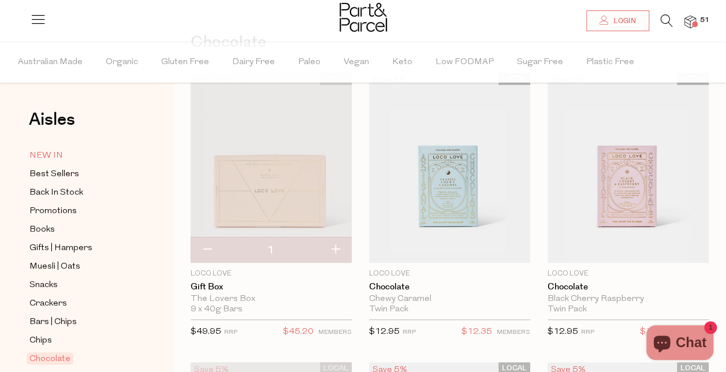
click at [50, 162] on span "NEW IN" at bounding box center [46, 156] width 34 height 14
